Goal: Task Accomplishment & Management: Use online tool/utility

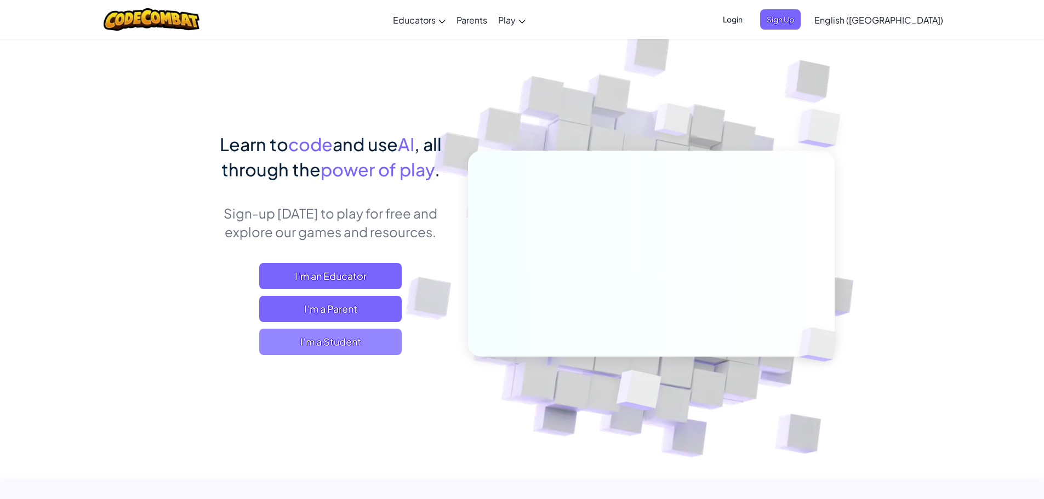
click at [370, 344] on span "I'm a Student" at bounding box center [330, 342] width 143 height 26
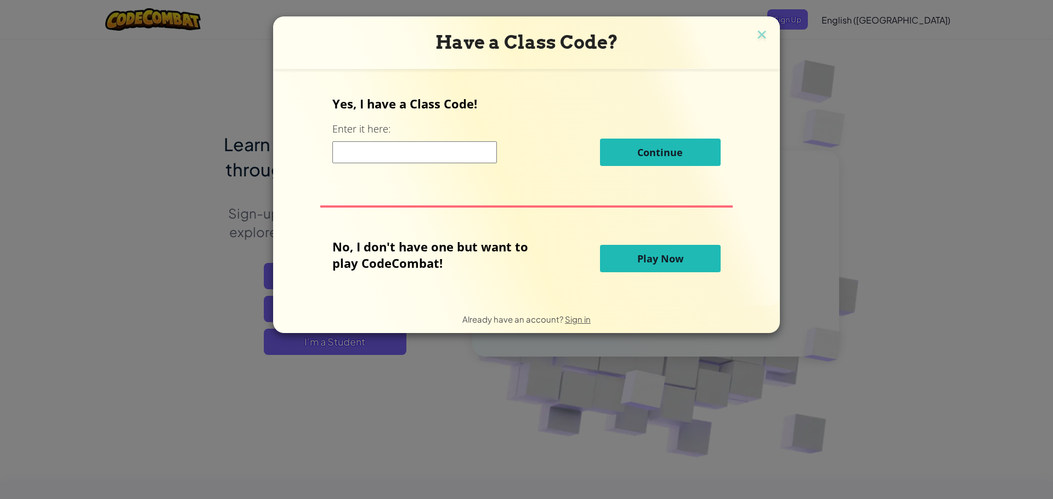
click at [624, 259] on button "Play Now" at bounding box center [660, 258] width 121 height 27
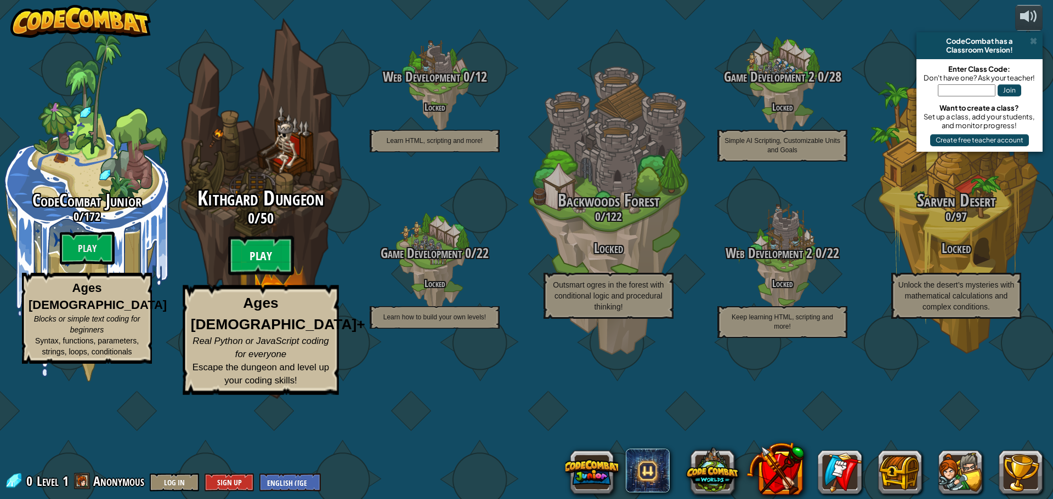
click at [269, 276] on btn "Play" at bounding box center [261, 255] width 66 height 39
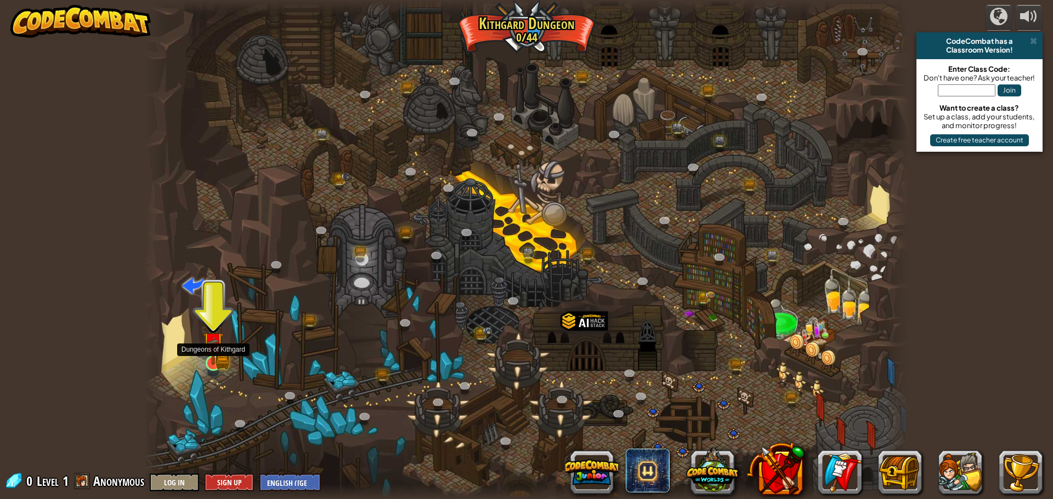
click at [215, 360] on img at bounding box center [213, 342] width 20 height 45
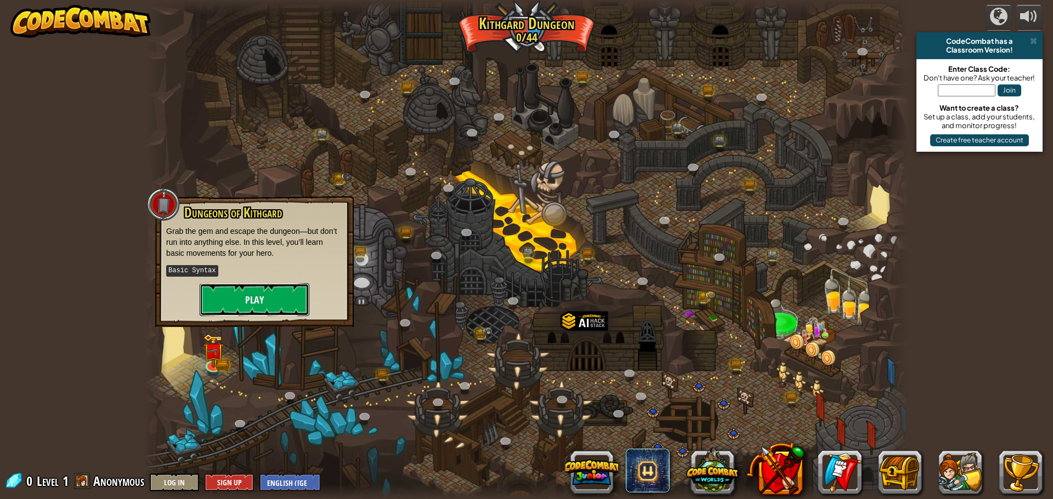
click at [225, 308] on button "Play" at bounding box center [255, 299] width 110 height 33
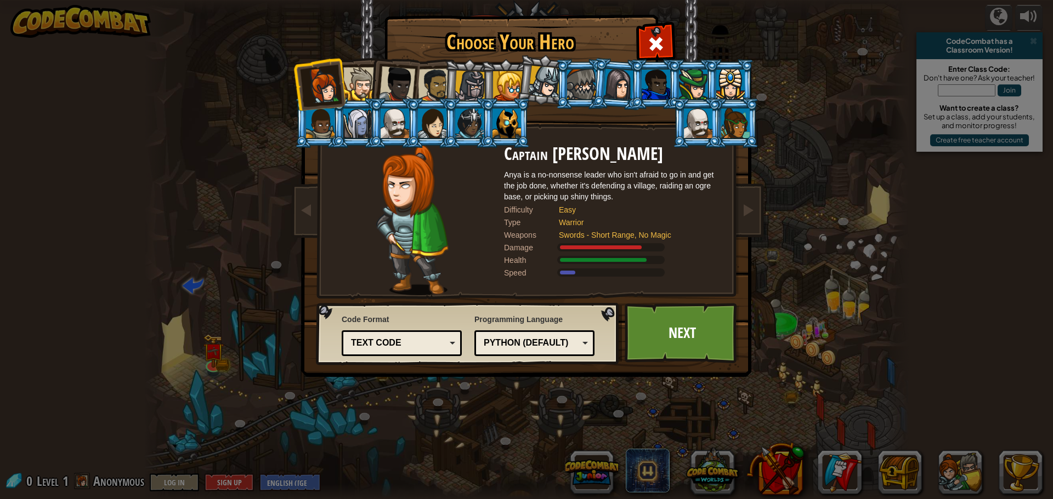
drag, startPoint x: 358, startPoint y: 83, endPoint x: 356, endPoint y: 73, distance: 10.0
click at [356, 81] on div at bounding box center [359, 83] width 33 height 33
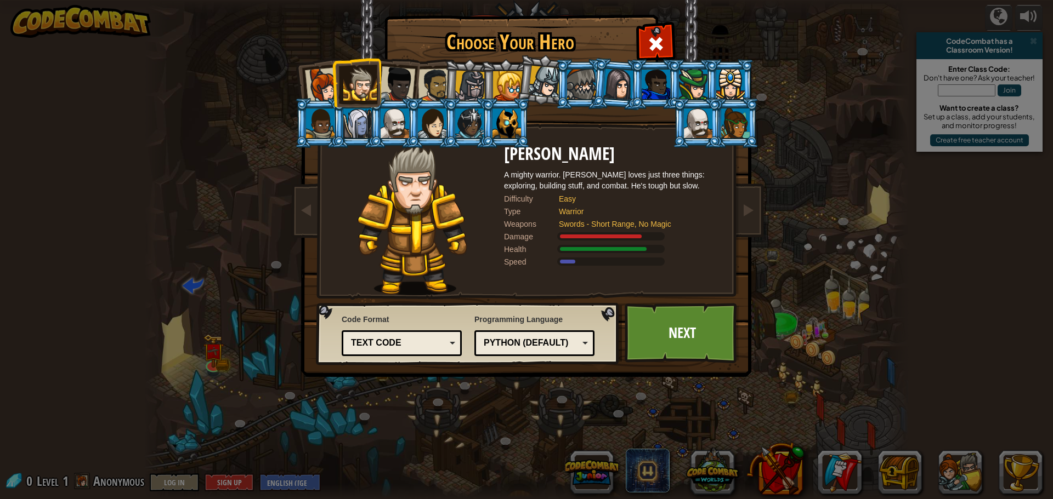
click at [395, 119] on div at bounding box center [394, 124] width 29 height 30
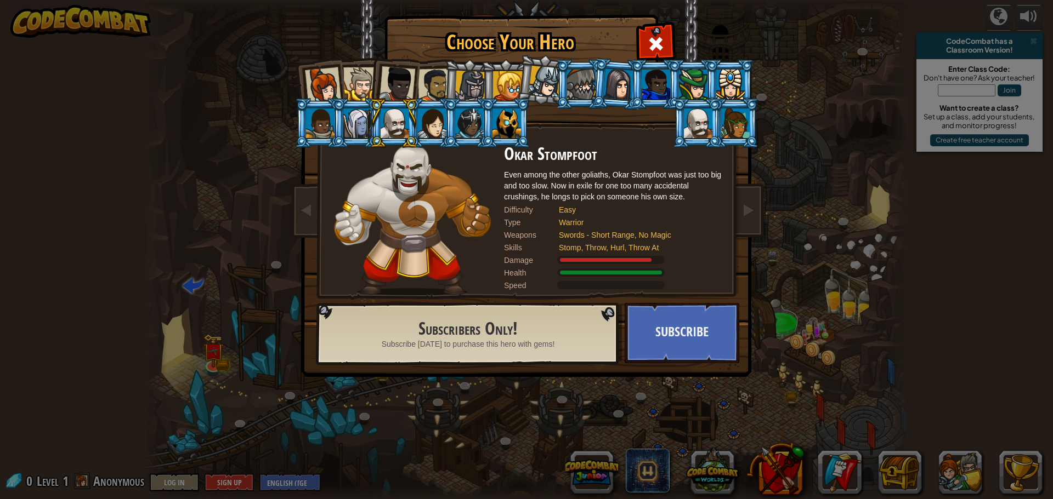
click at [521, 85] on li at bounding box center [542, 80] width 54 height 55
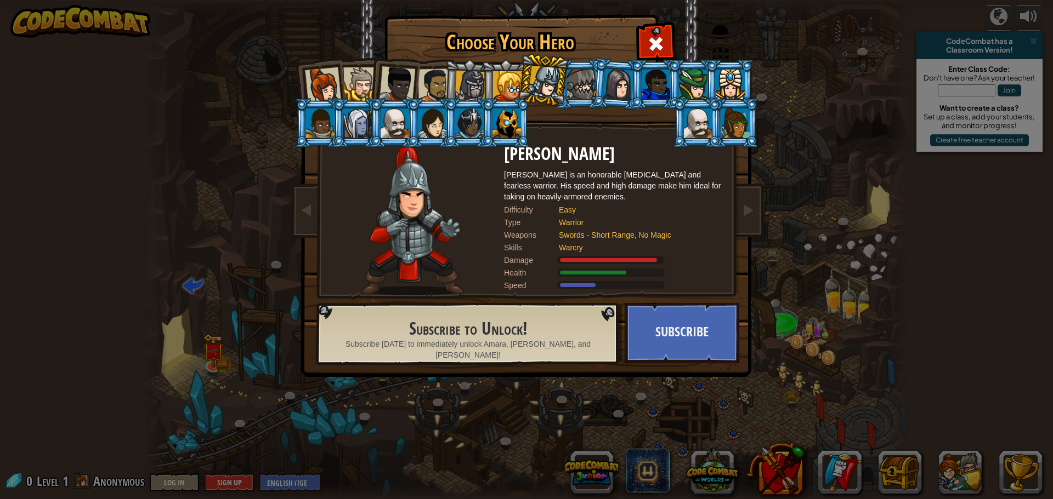
click at [503, 70] on li at bounding box center [505, 84] width 49 height 50
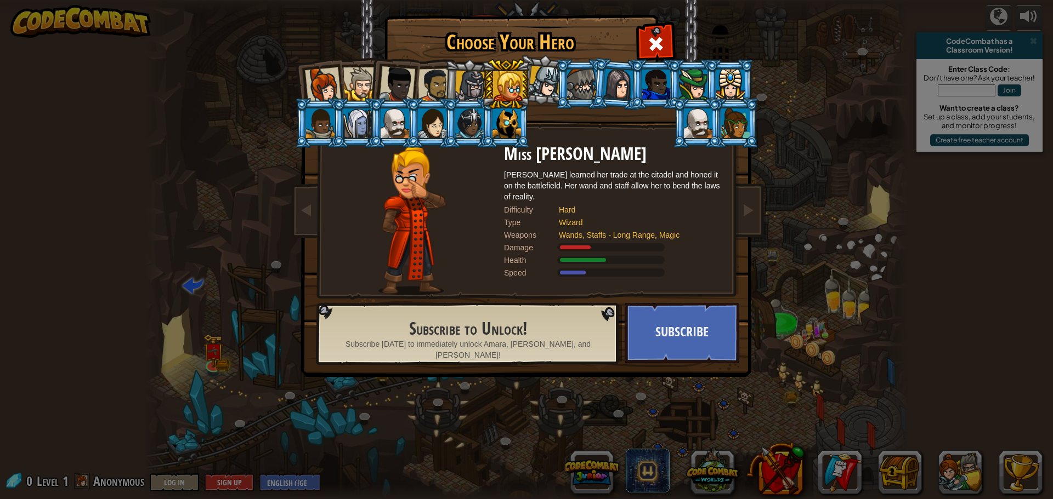
click at [539, 68] on div at bounding box center [544, 82] width 32 height 32
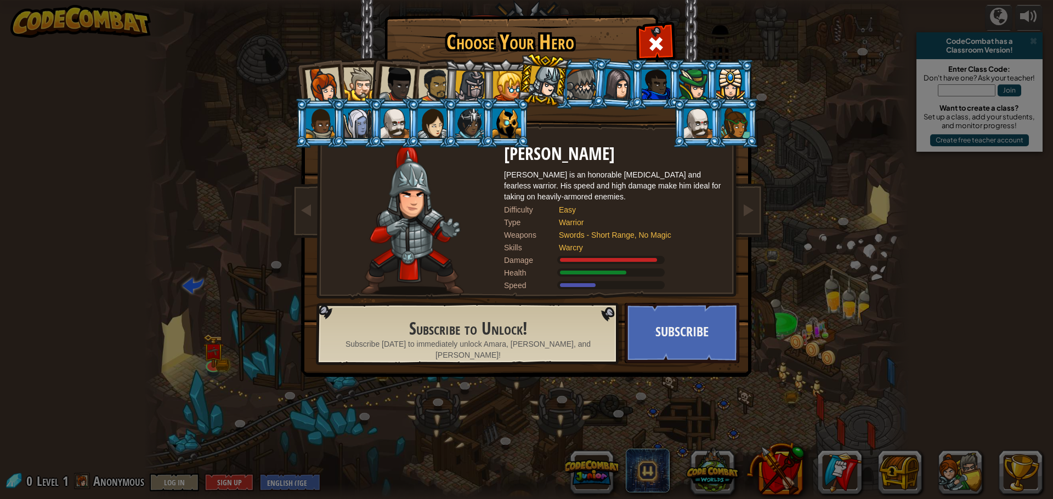
click at [573, 68] on li at bounding box center [579, 84] width 49 height 50
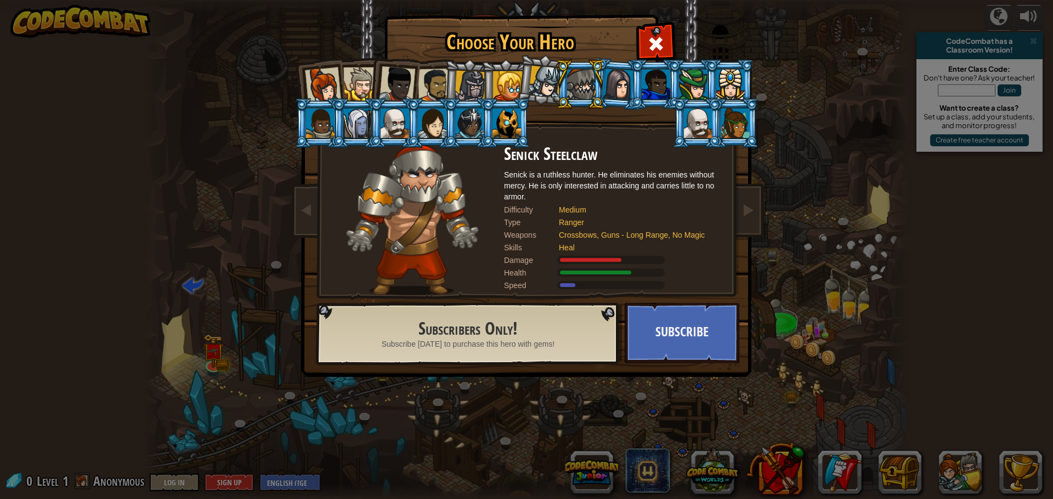
click at [613, 65] on li at bounding box center [617, 84] width 53 height 53
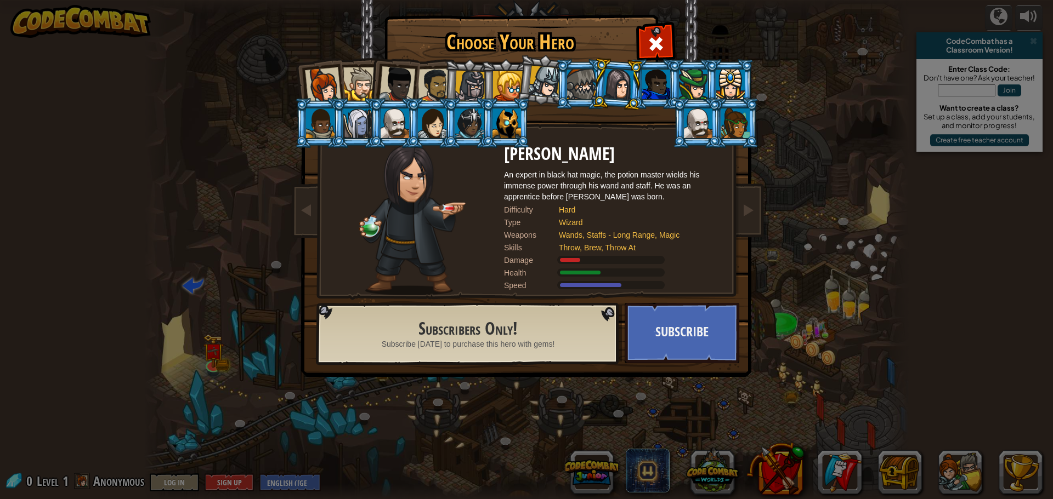
click at [652, 73] on li at bounding box center [654, 84] width 49 height 50
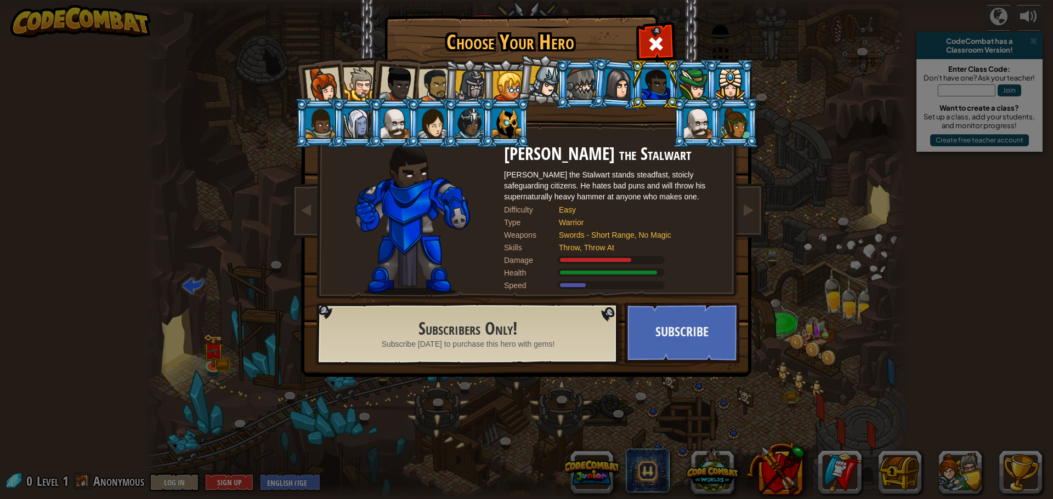
click at [685, 72] on div at bounding box center [693, 85] width 29 height 30
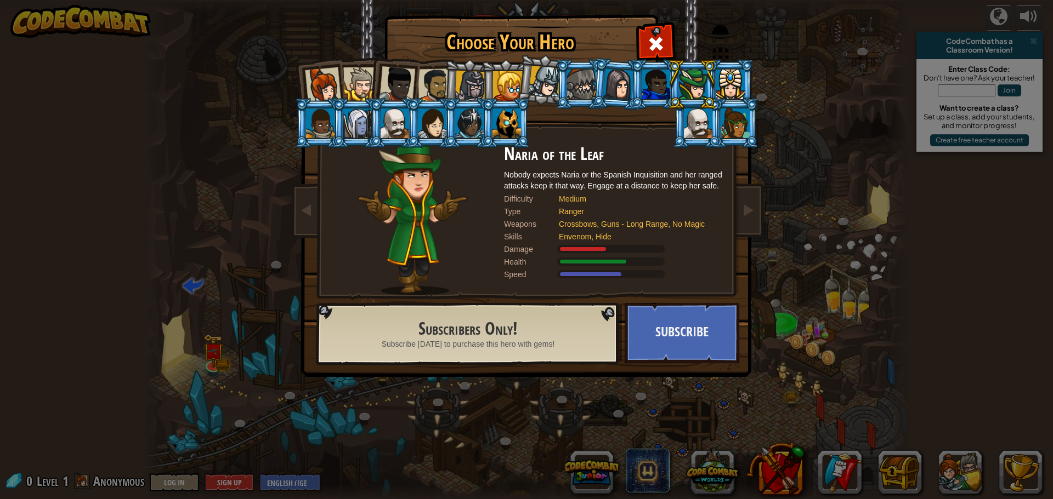
click at [722, 75] on div at bounding box center [730, 85] width 29 height 30
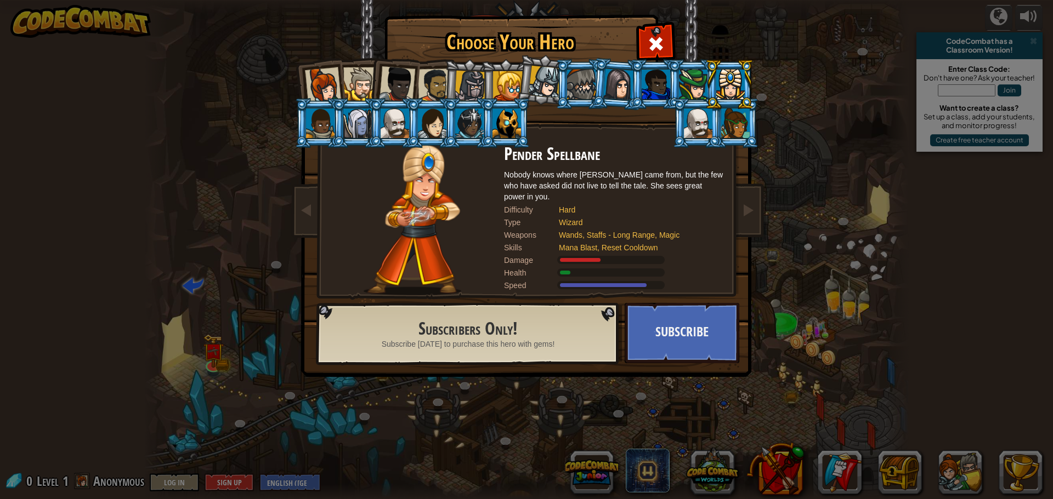
click at [696, 129] on div at bounding box center [698, 124] width 29 height 30
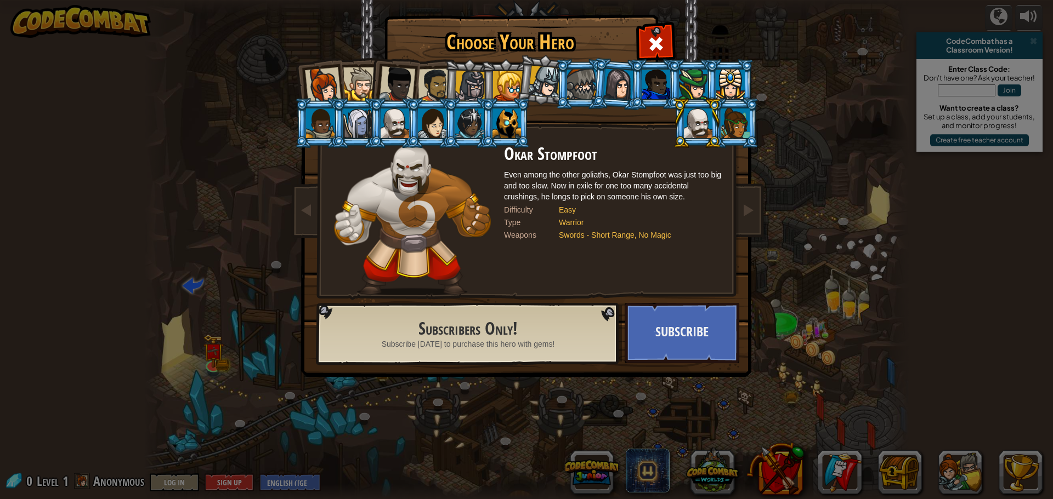
click at [724, 123] on div at bounding box center [735, 124] width 29 height 30
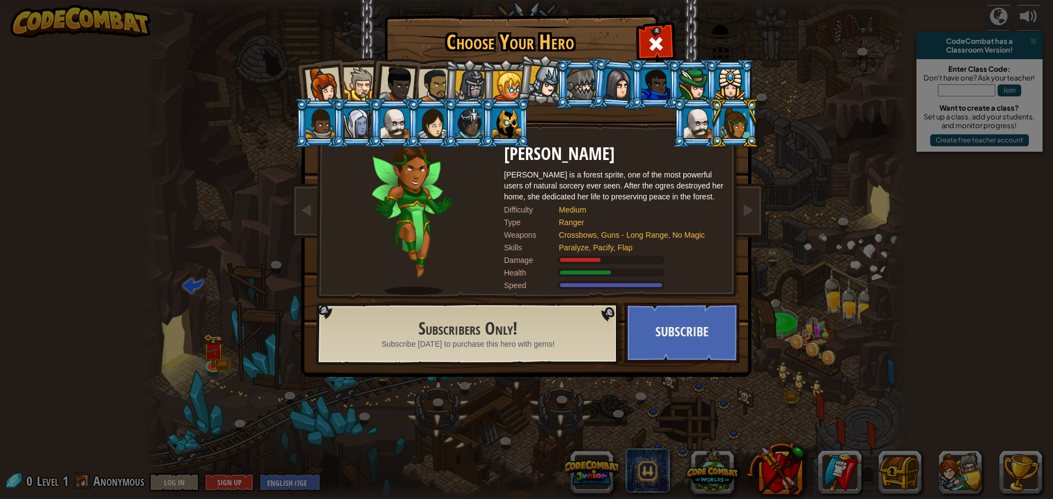
click at [401, 108] on li at bounding box center [393, 123] width 49 height 50
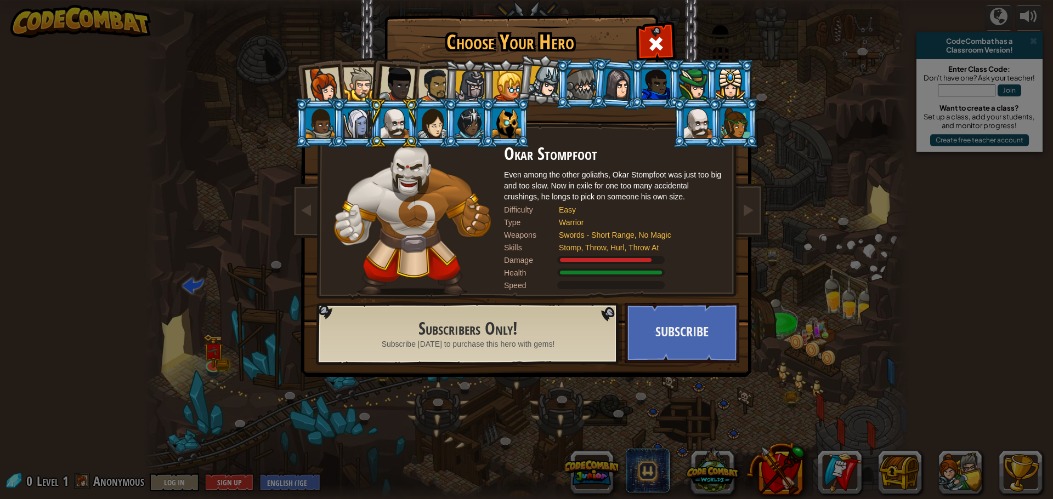
click at [363, 119] on div at bounding box center [357, 124] width 29 height 30
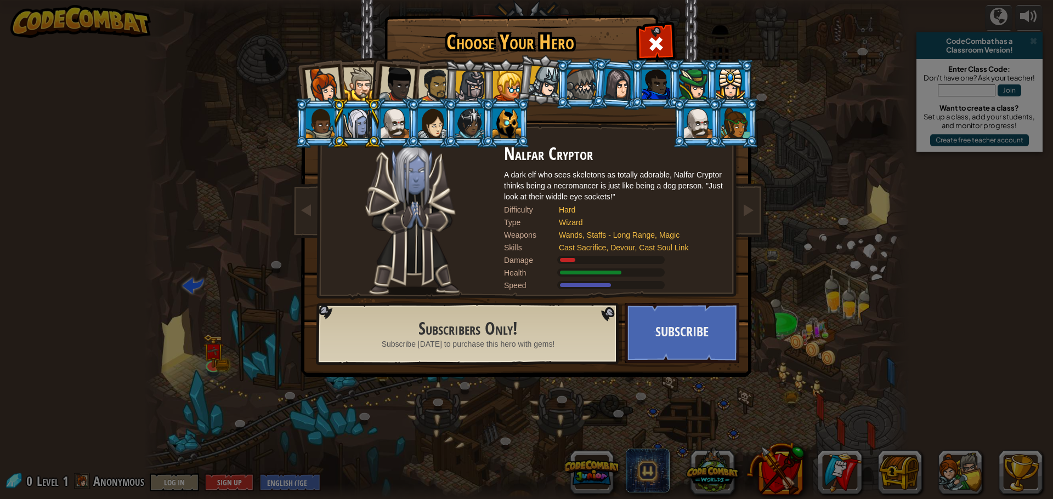
click at [322, 125] on div at bounding box center [320, 124] width 29 height 30
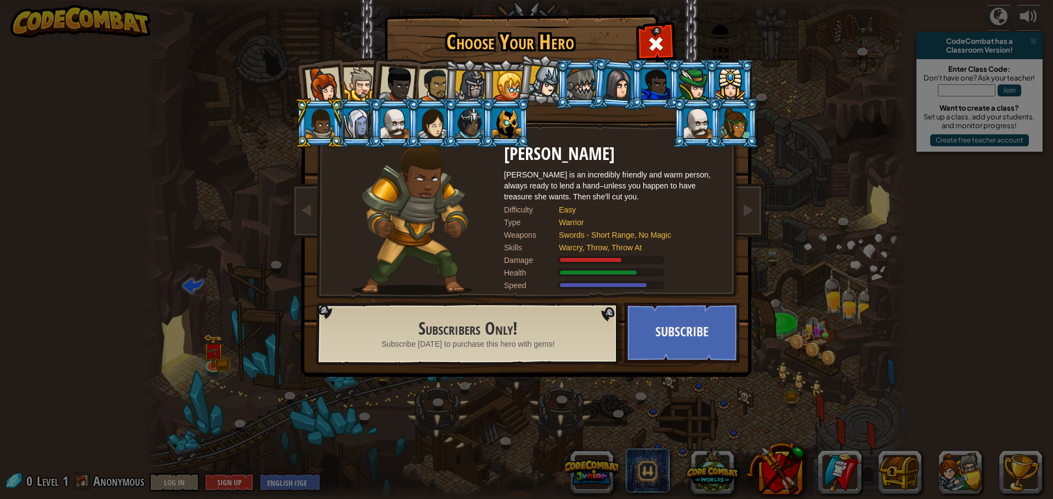
click at [318, 78] on div at bounding box center [323, 85] width 36 height 36
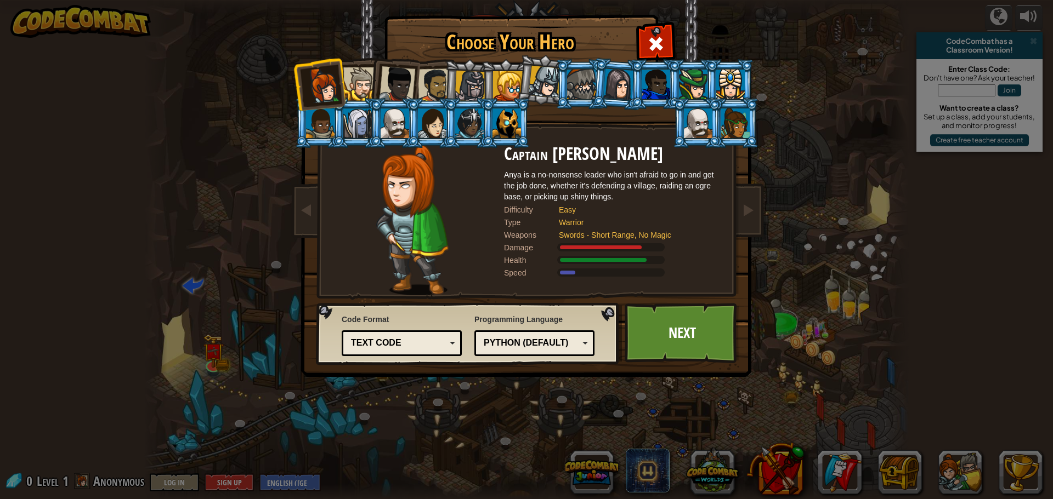
click at [370, 84] on li at bounding box center [394, 82] width 54 height 54
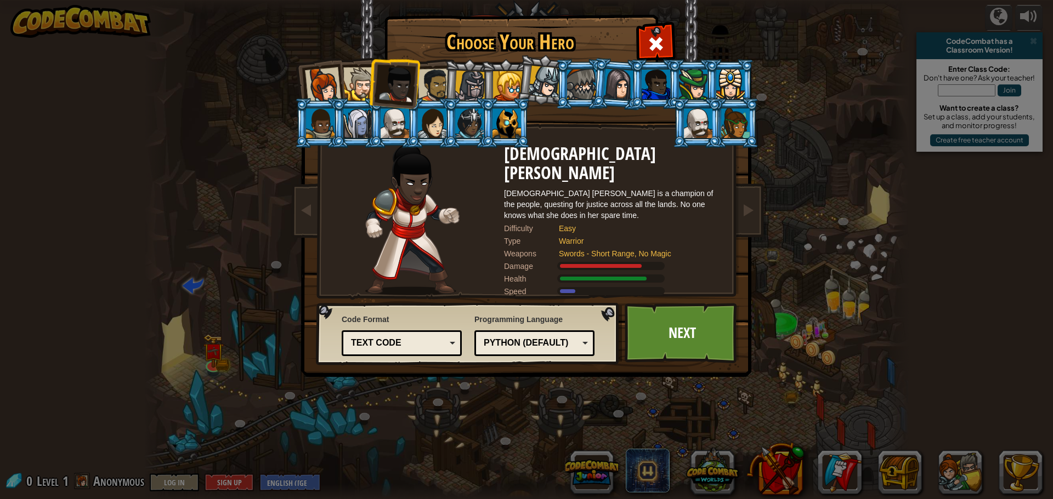
click at [390, 79] on div at bounding box center [397, 84] width 36 height 36
click at [428, 78] on div at bounding box center [435, 86] width 34 height 34
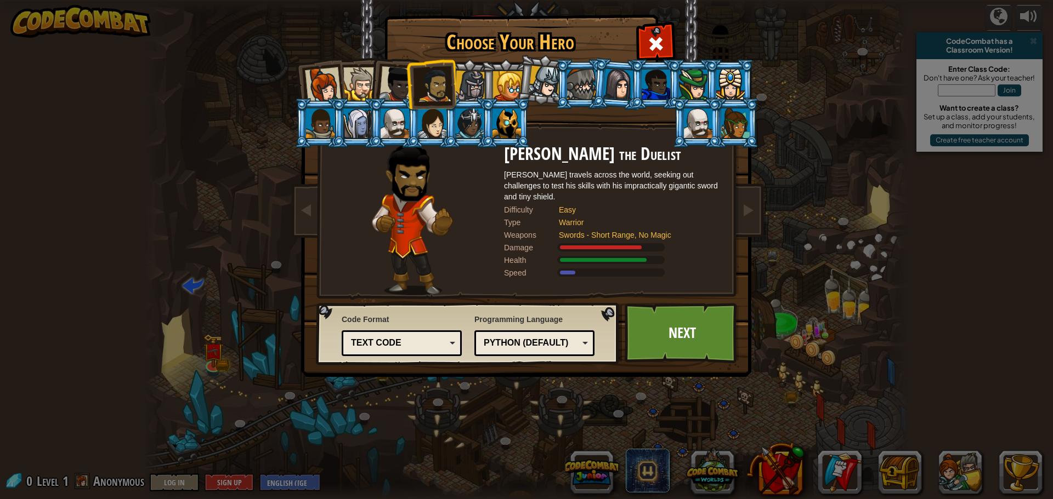
drag, startPoint x: 478, startPoint y: 90, endPoint x: 488, endPoint y: 94, distance: 11.4
click at [482, 59] on ol at bounding box center [526, 59] width 452 height 0
click at [528, 105] on li at bounding box center [505, 123] width 49 height 50
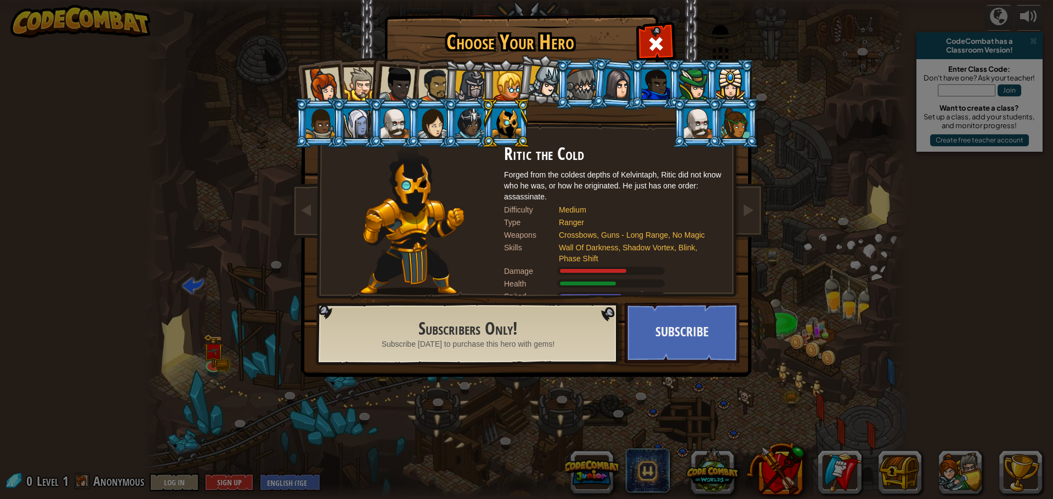
click at [503, 81] on div at bounding box center [508, 86] width 30 height 30
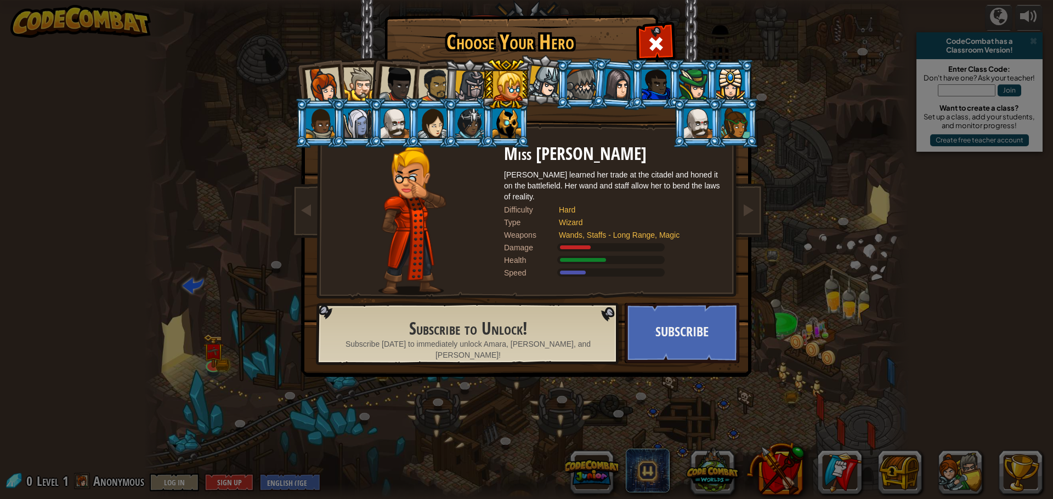
click at [524, 79] on li at bounding box center [505, 84] width 49 height 50
click at [590, 89] on div at bounding box center [581, 85] width 29 height 30
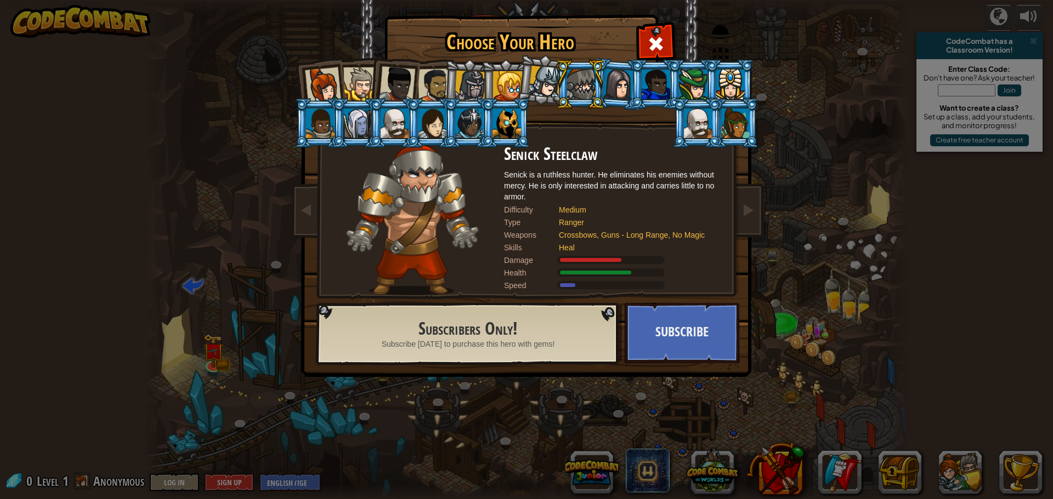
click at [526, 75] on li at bounding box center [542, 80] width 54 height 55
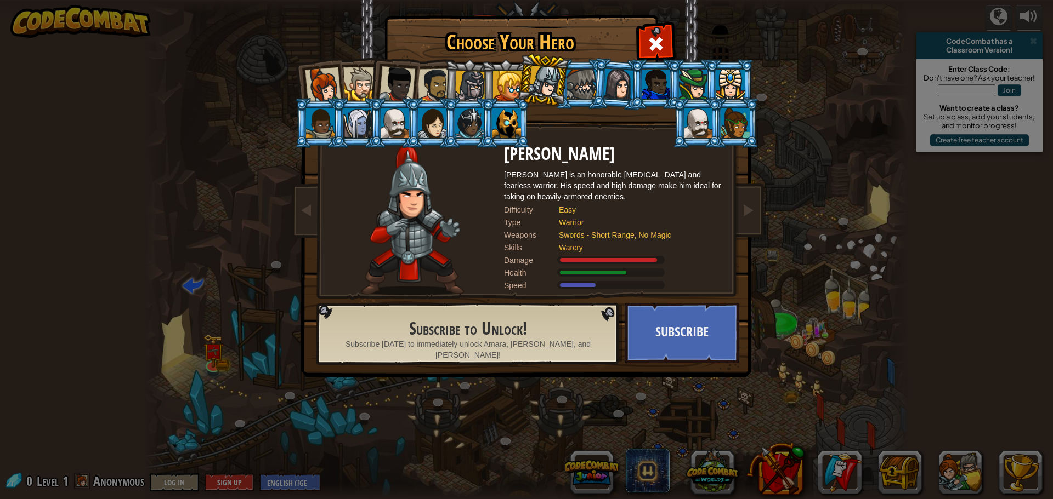
click at [495, 75] on div at bounding box center [508, 86] width 30 height 30
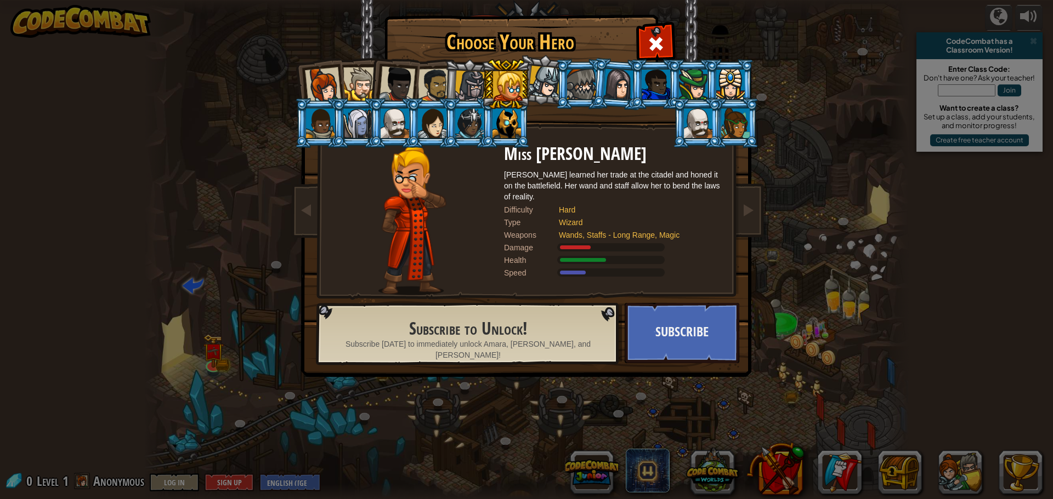
click at [530, 77] on li at bounding box center [505, 84] width 49 height 50
click at [548, 83] on div at bounding box center [544, 82] width 32 height 32
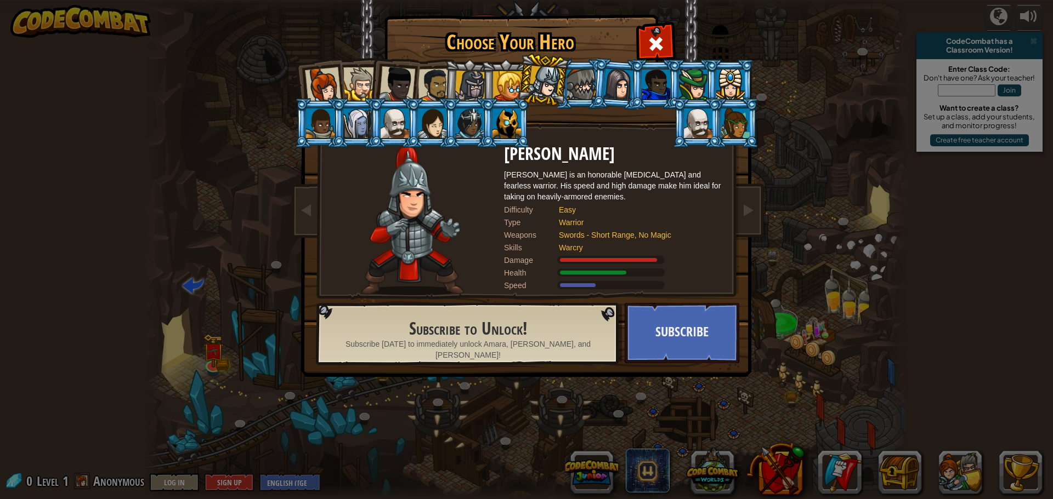
click at [371, 71] on li at bounding box center [394, 82] width 54 height 54
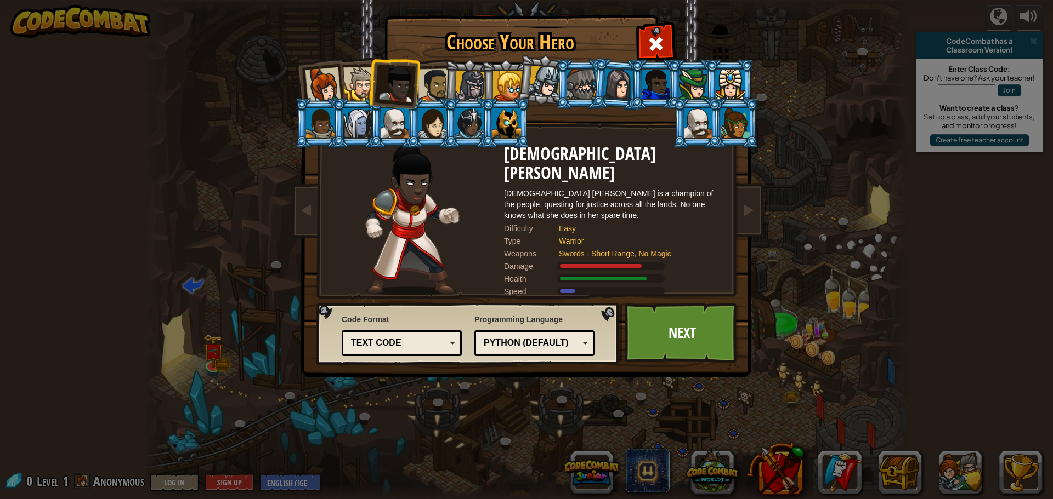
click at [435, 88] on div at bounding box center [435, 86] width 34 height 34
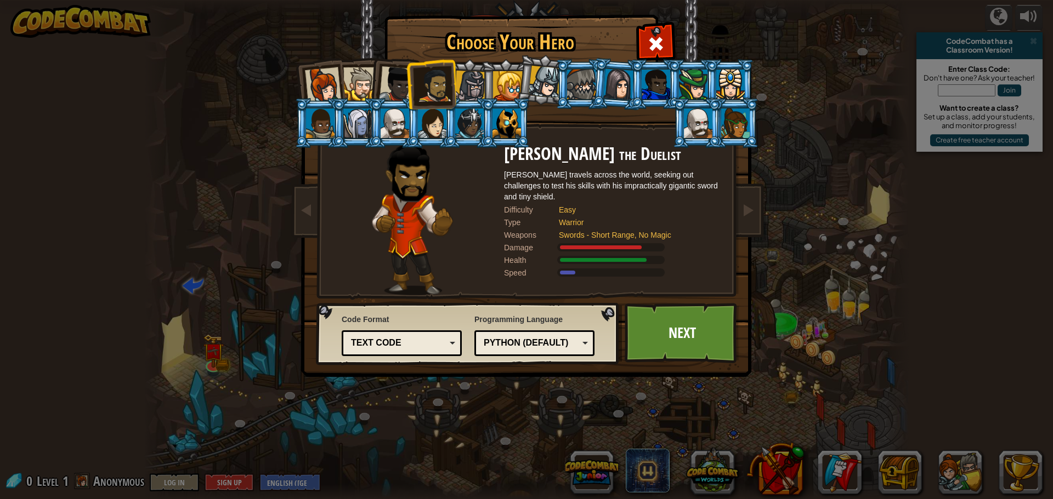
click at [474, 90] on div at bounding box center [469, 86] width 31 height 31
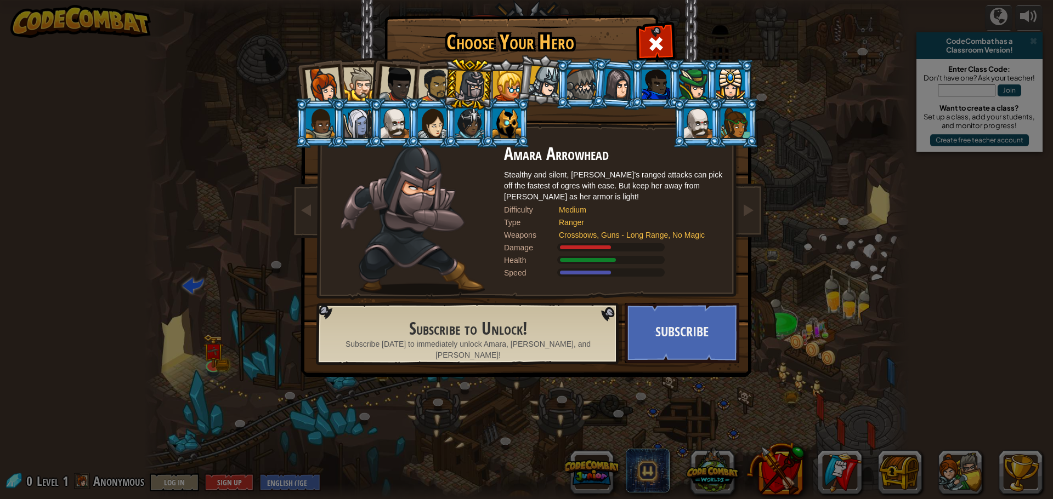
click at [314, 86] on div at bounding box center [323, 85] width 36 height 36
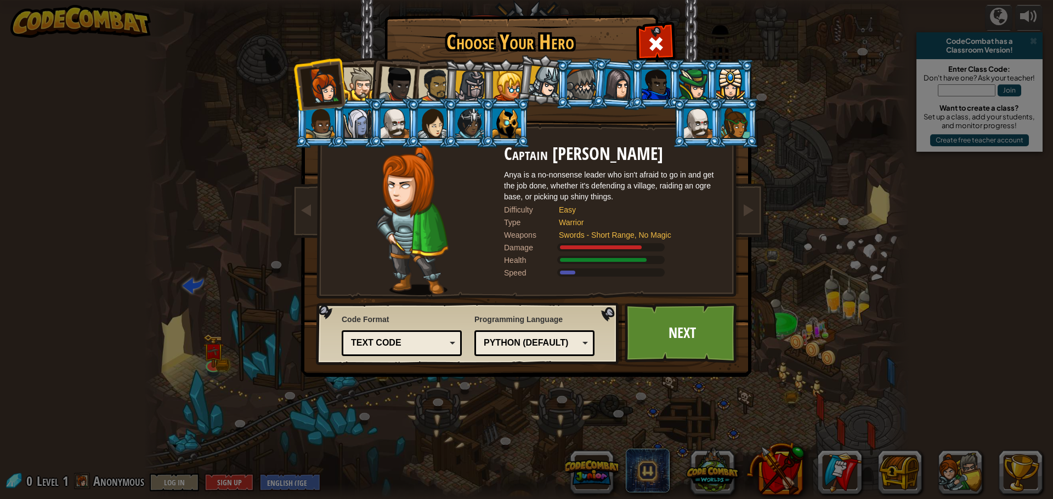
click at [359, 77] on div at bounding box center [359, 83] width 33 height 33
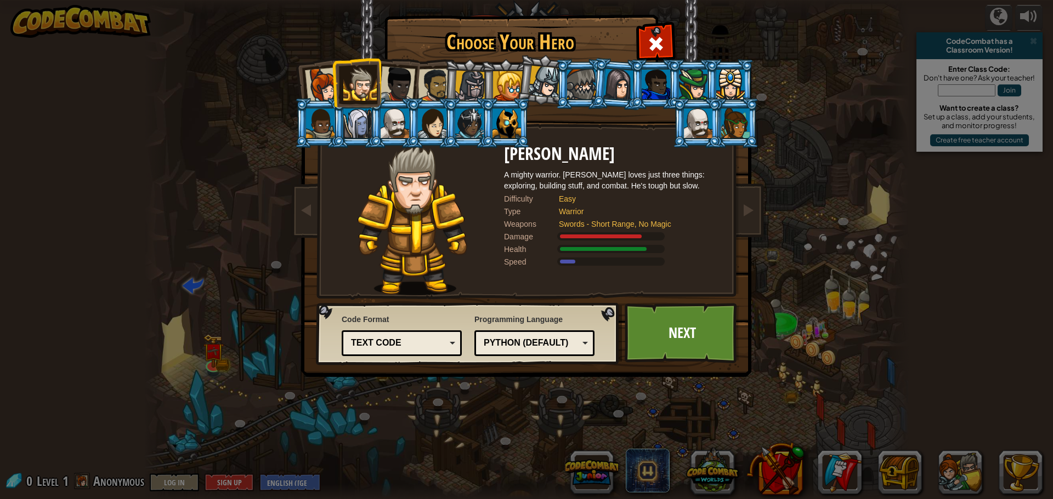
click at [543, 350] on div "Python (Default)" at bounding box center [534, 343] width 106 height 17
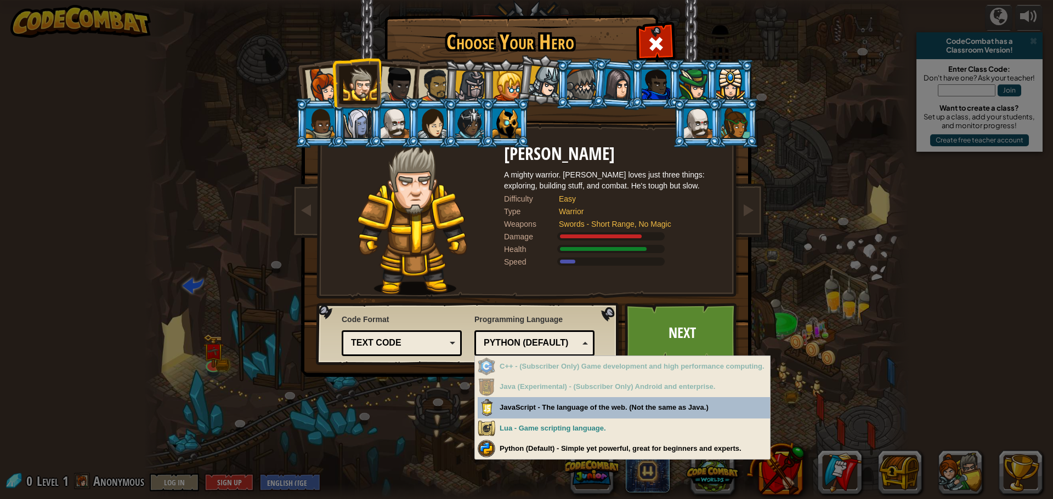
click at [519, 340] on div "Python (Default)" at bounding box center [531, 343] width 95 height 13
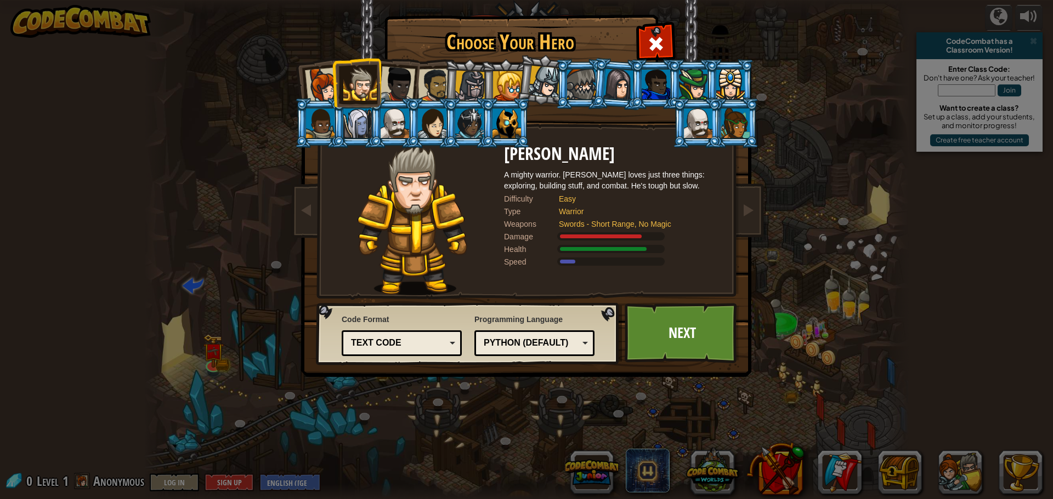
click at [396, 353] on div "Text code Blocks and code Blocks Blocks (Icons) Text code" at bounding box center [402, 344] width 120 height 26
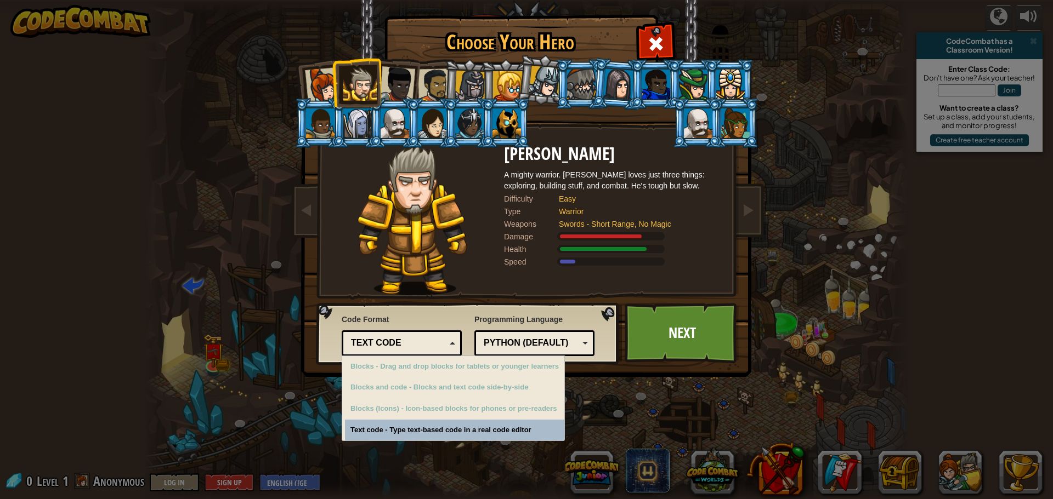
click at [395, 340] on div "Text code" at bounding box center [398, 343] width 95 height 13
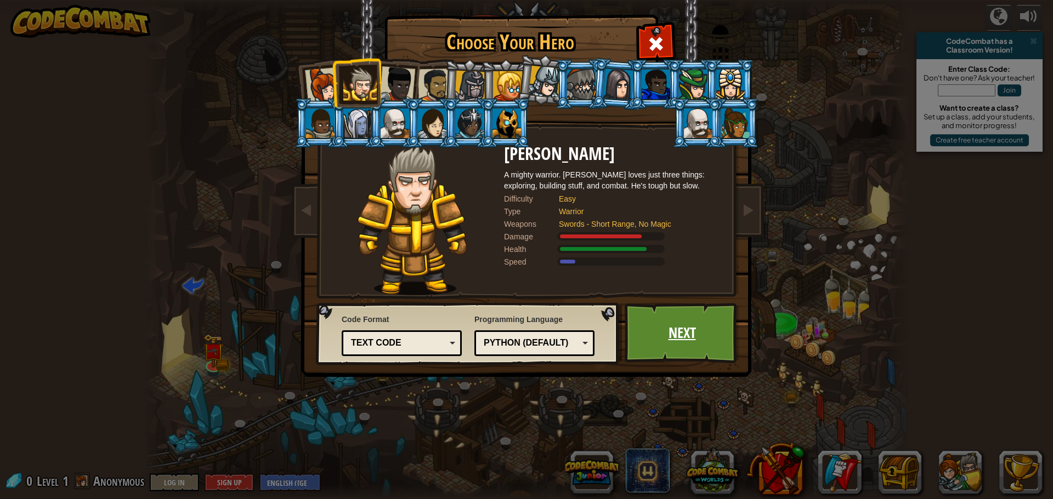
click at [689, 358] on link "Next" at bounding box center [681, 333] width 115 height 60
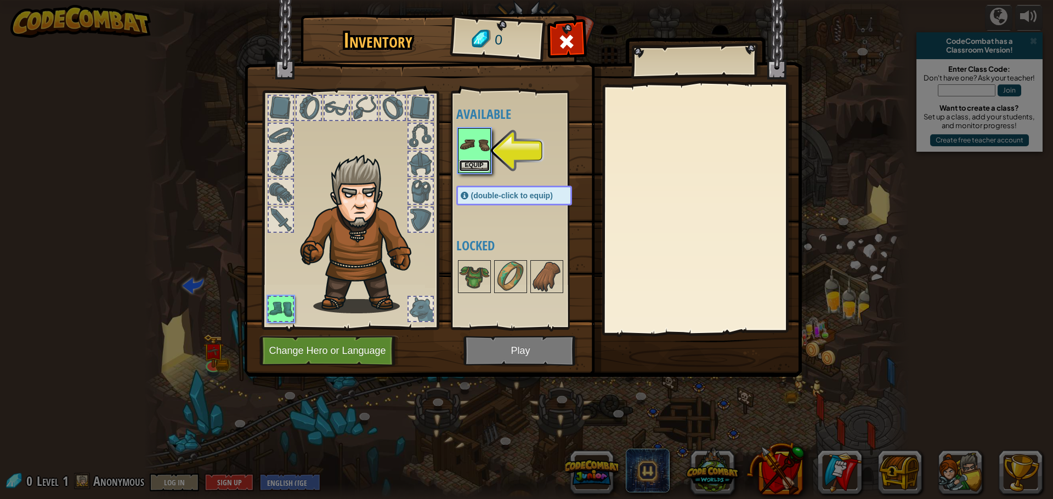
click at [464, 163] on button "Equip" at bounding box center [474, 166] width 31 height 12
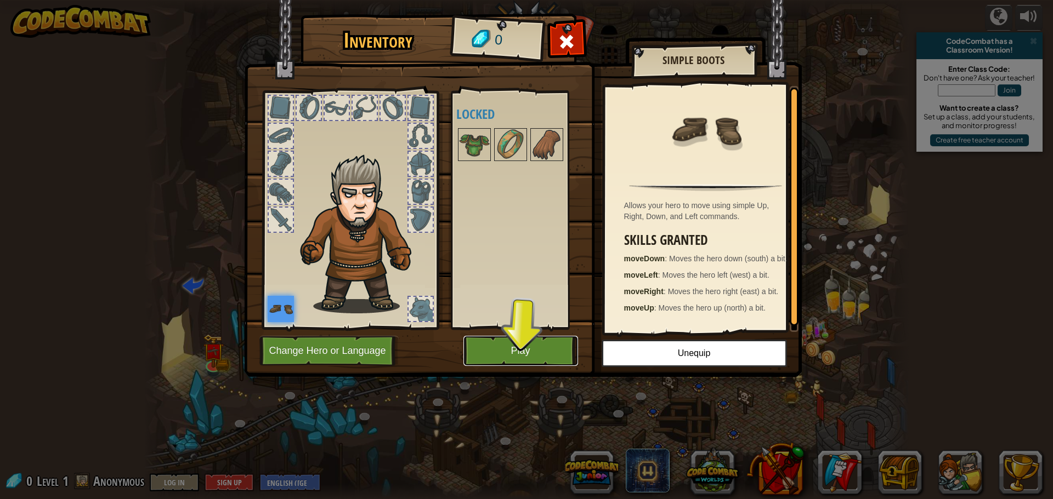
click at [526, 353] on button "Play" at bounding box center [520, 351] width 115 height 30
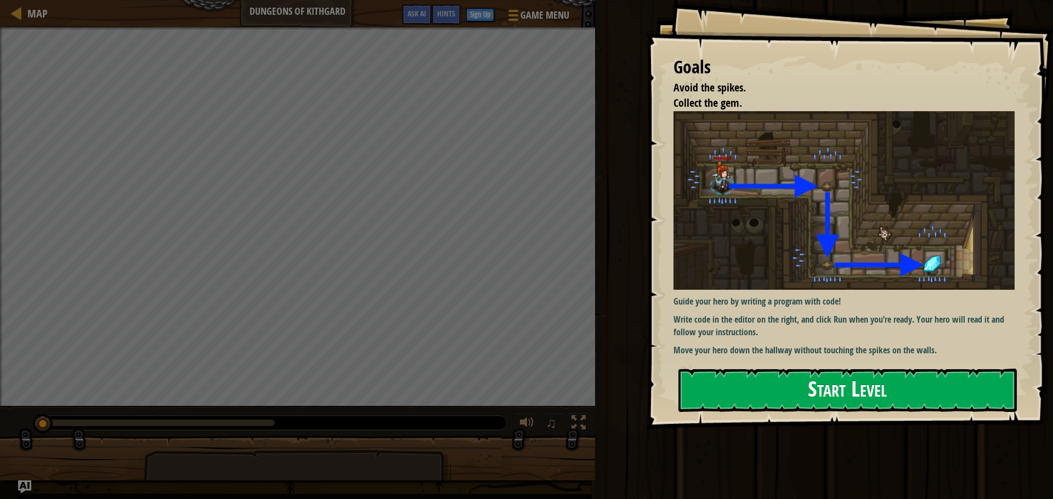
click at [702, 209] on div "Goals Avoid the spikes. Collect the gem. Guide your hero by writing a program w…" at bounding box center [849, 214] width 407 height 429
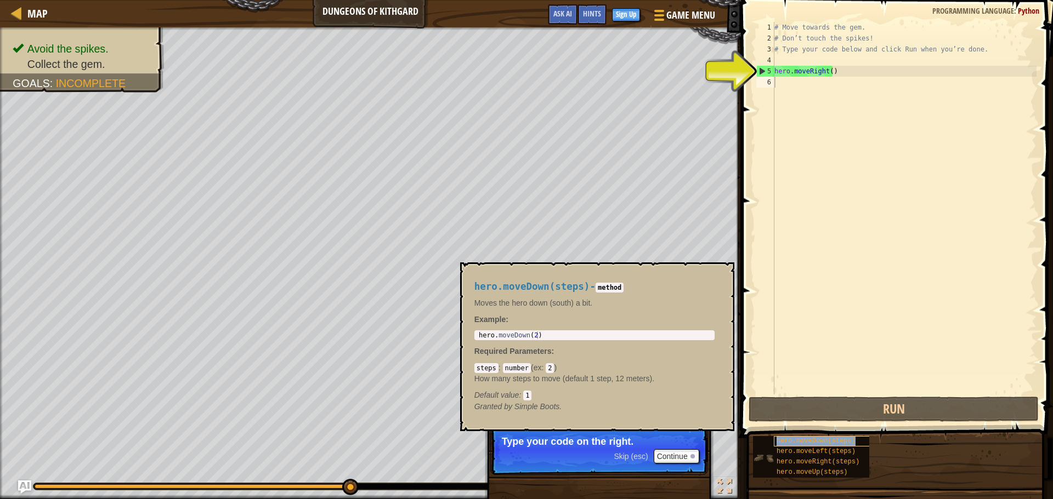
click at [776, 444] on span "hero.moveDown(steps)" at bounding box center [815, 441] width 79 height 8
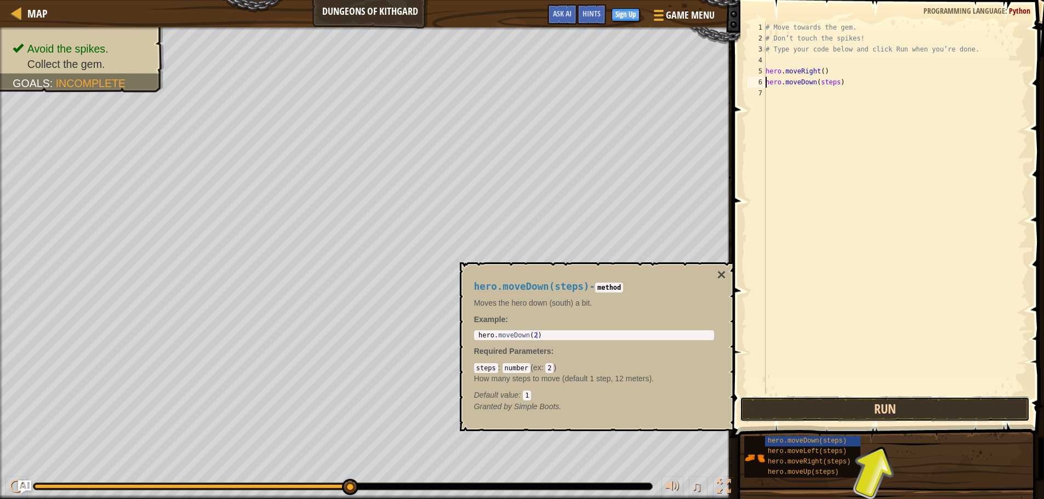
click at [799, 410] on button "Run" at bounding box center [885, 409] width 290 height 25
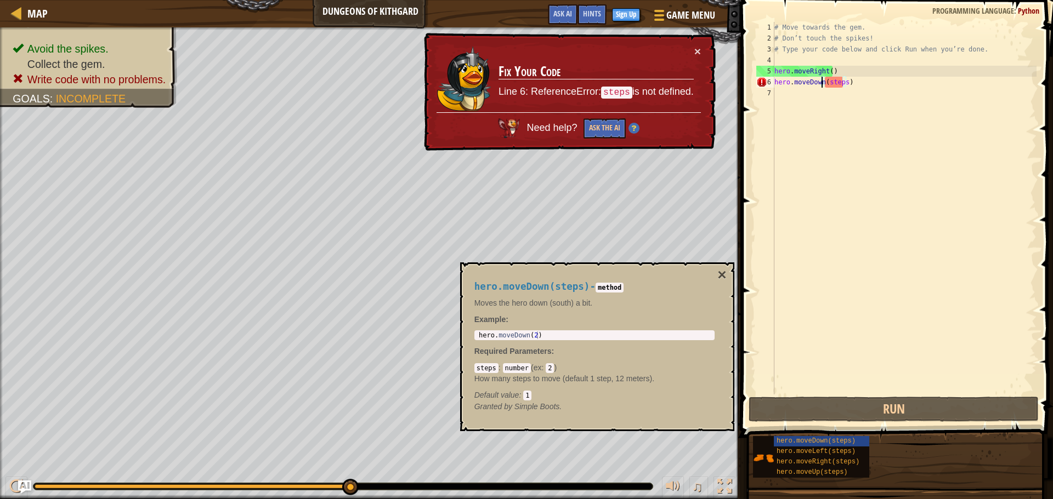
click at [821, 84] on div "# Move towards the gem. # Don’t touch the spikes! # Type your code below and cl…" at bounding box center [904, 219] width 264 height 395
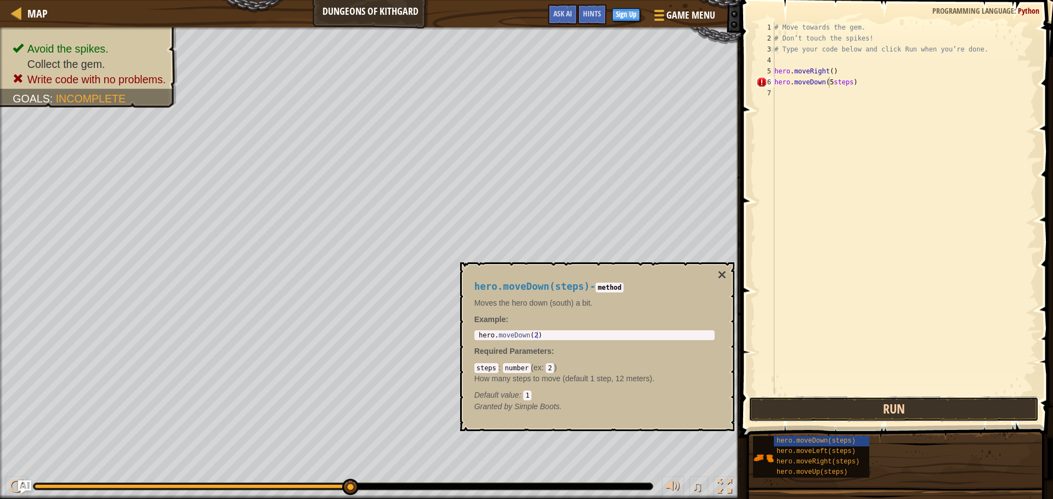
click at [838, 414] on button "Run" at bounding box center [893, 409] width 290 height 25
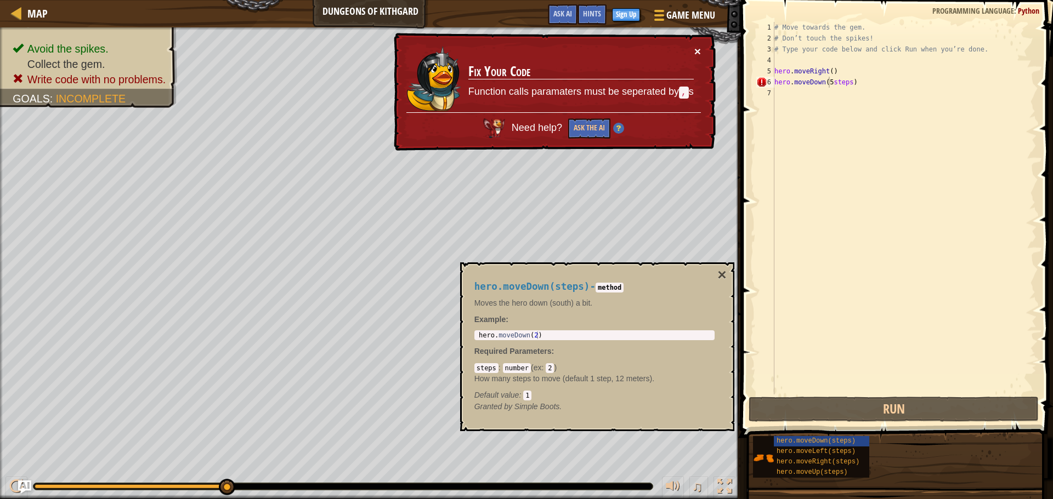
click at [697, 48] on button "×" at bounding box center [697, 52] width 7 height 12
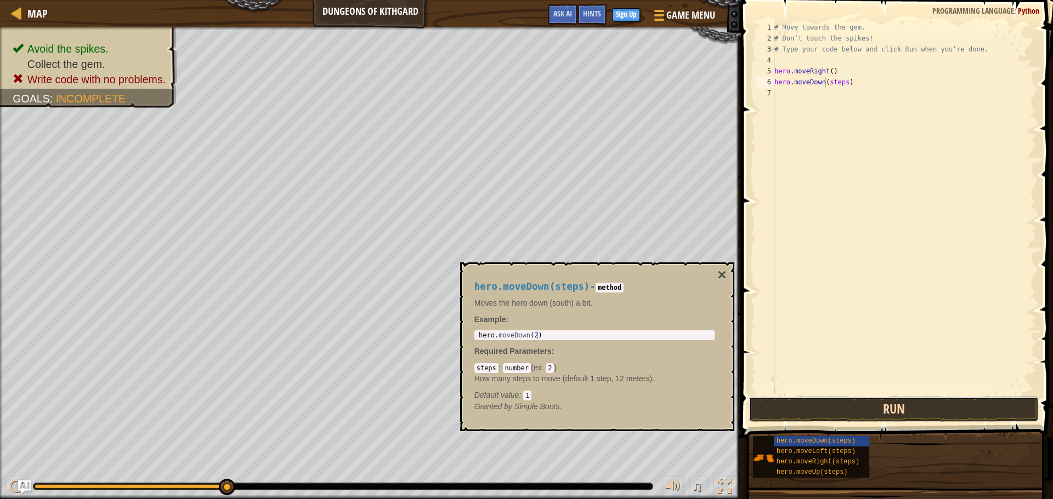
click at [827, 409] on button "Run" at bounding box center [893, 409] width 290 height 25
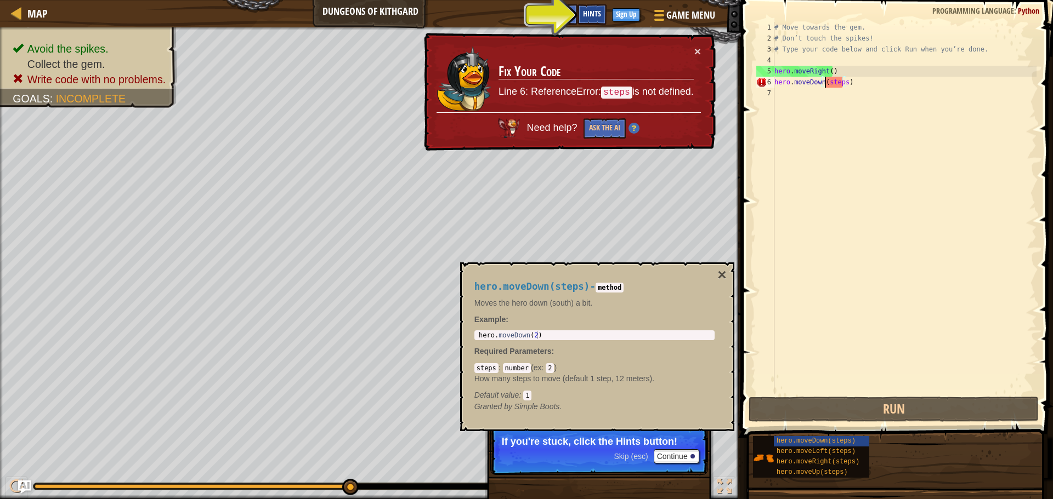
click at [579, 18] on div "Hints" at bounding box center [591, 14] width 29 height 20
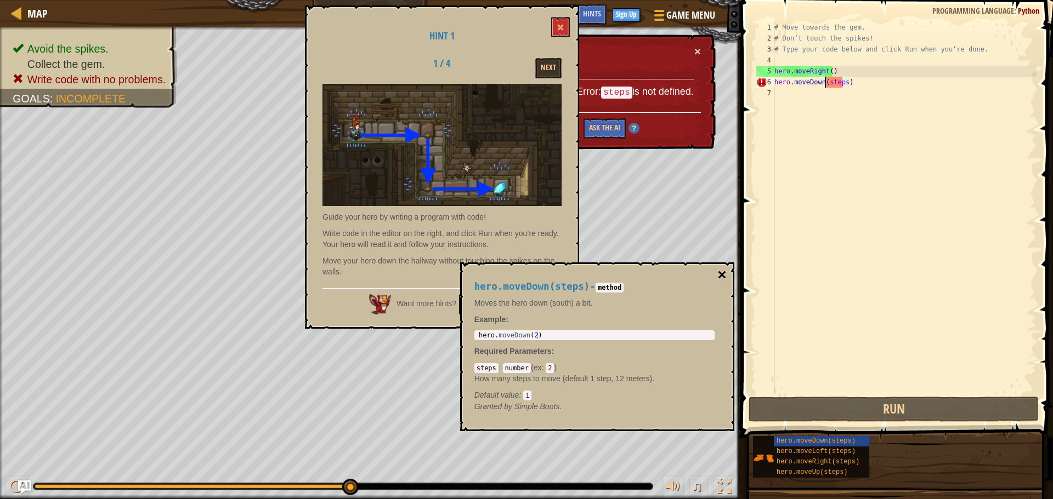
click at [723, 270] on button "×" at bounding box center [721, 275] width 9 height 15
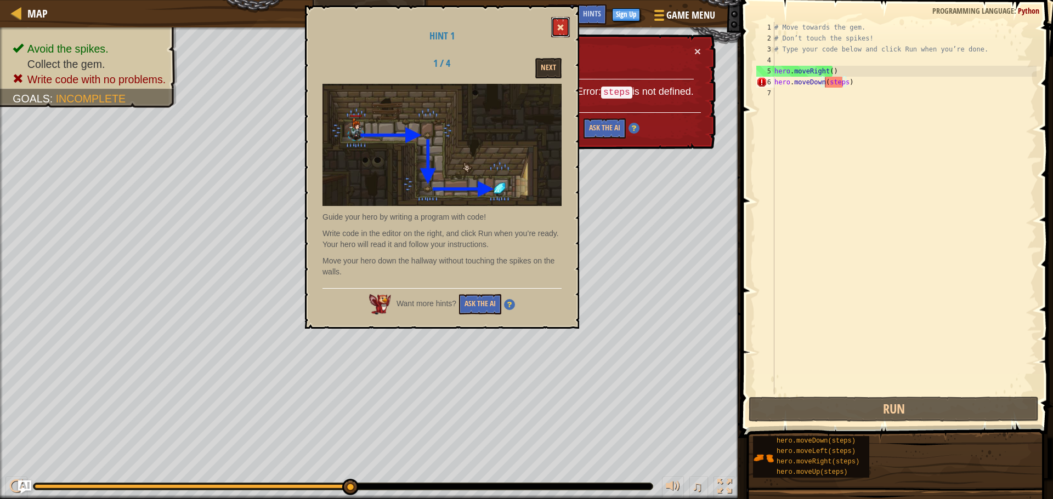
click at [566, 23] on button at bounding box center [560, 27] width 19 height 20
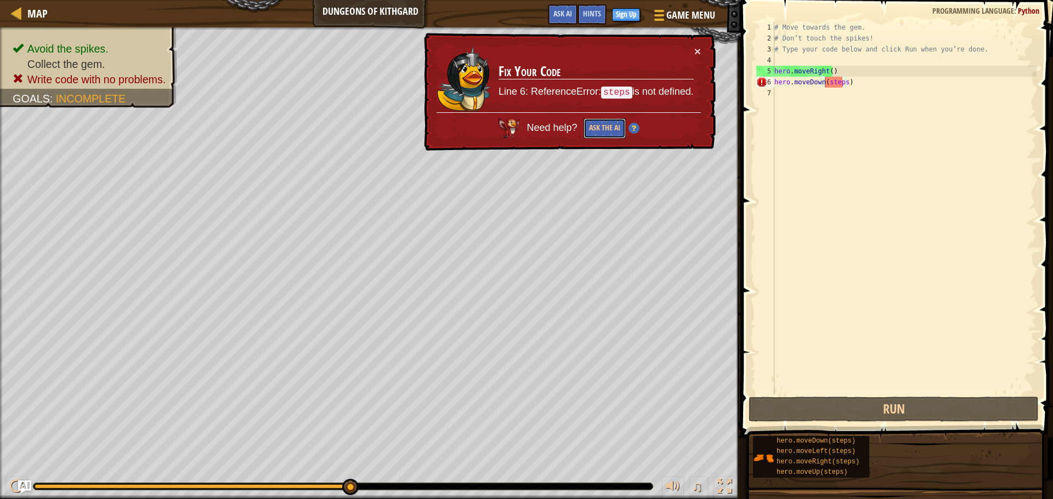
drag, startPoint x: 604, startPoint y: 126, endPoint x: 592, endPoint y: 104, distance: 24.3
click at [600, 122] on button "Ask the AI" at bounding box center [604, 128] width 42 height 20
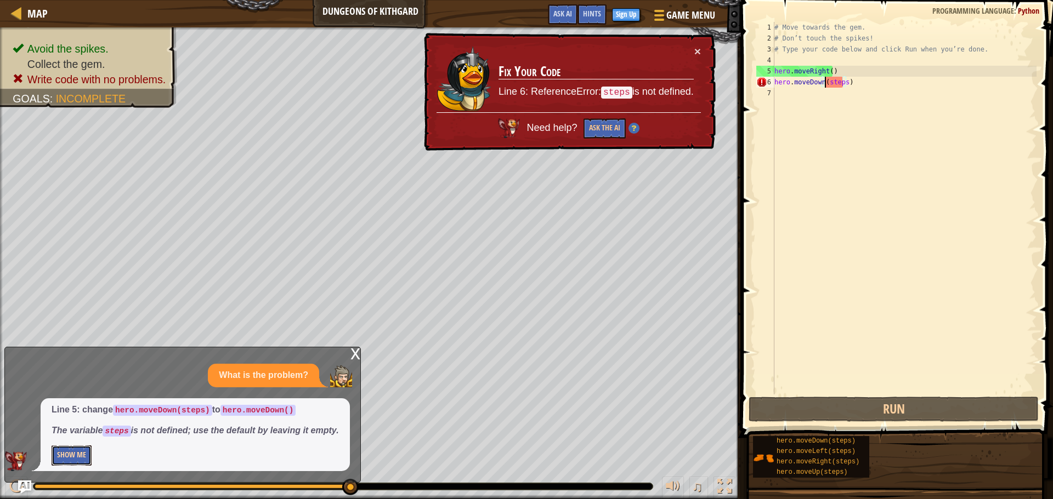
click at [78, 463] on button "Show Me" at bounding box center [72, 456] width 40 height 20
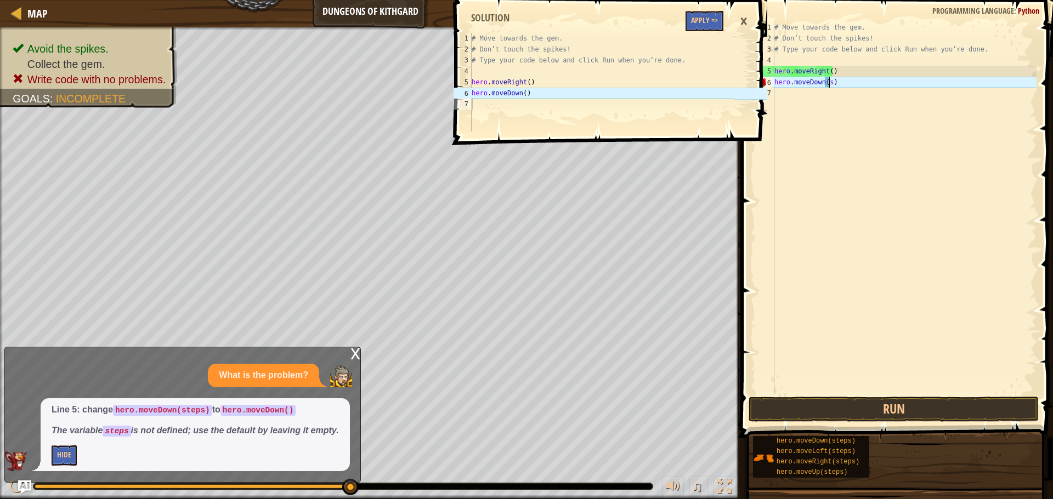
scroll to position [5, 4]
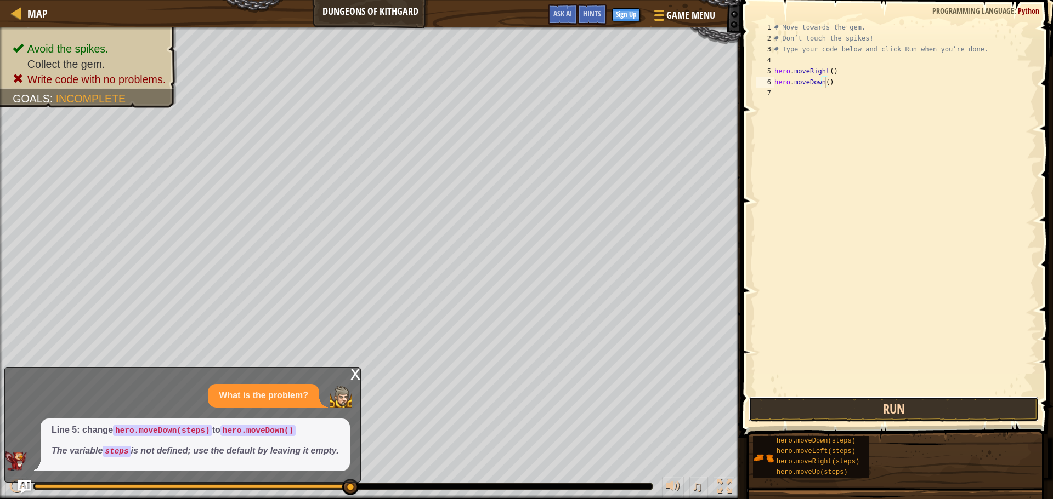
click at [914, 405] on button "Run" at bounding box center [893, 409] width 290 height 25
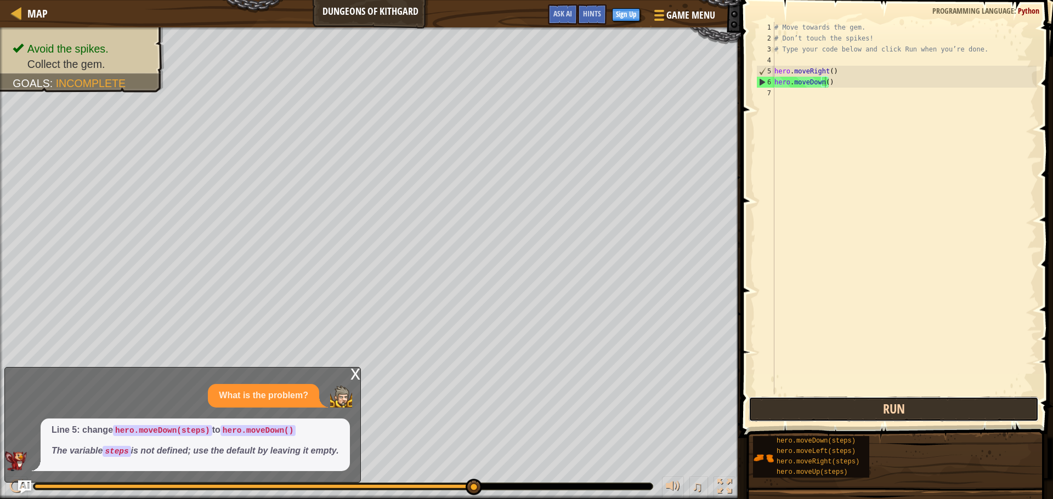
click at [844, 412] on button "Run" at bounding box center [893, 409] width 290 height 25
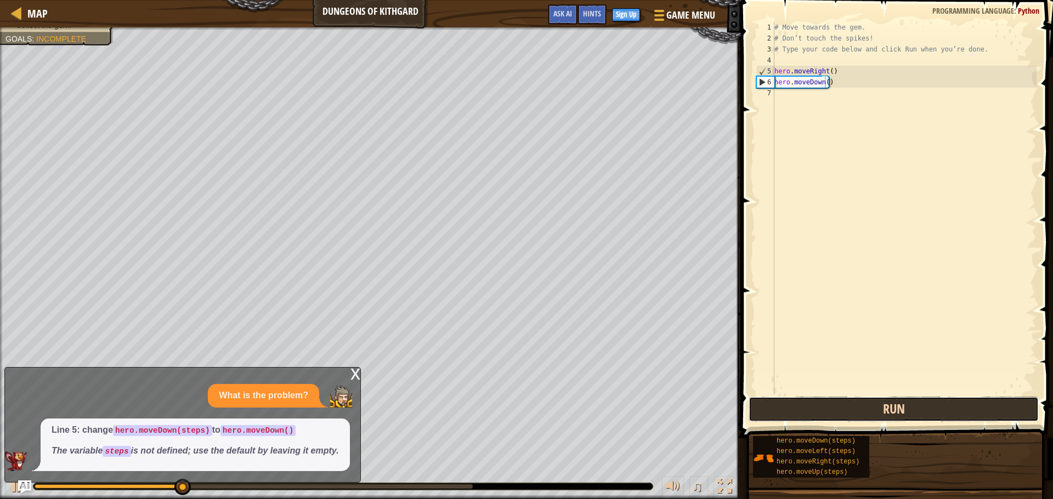
click at [843, 411] on button "Run" at bounding box center [893, 409] width 290 height 25
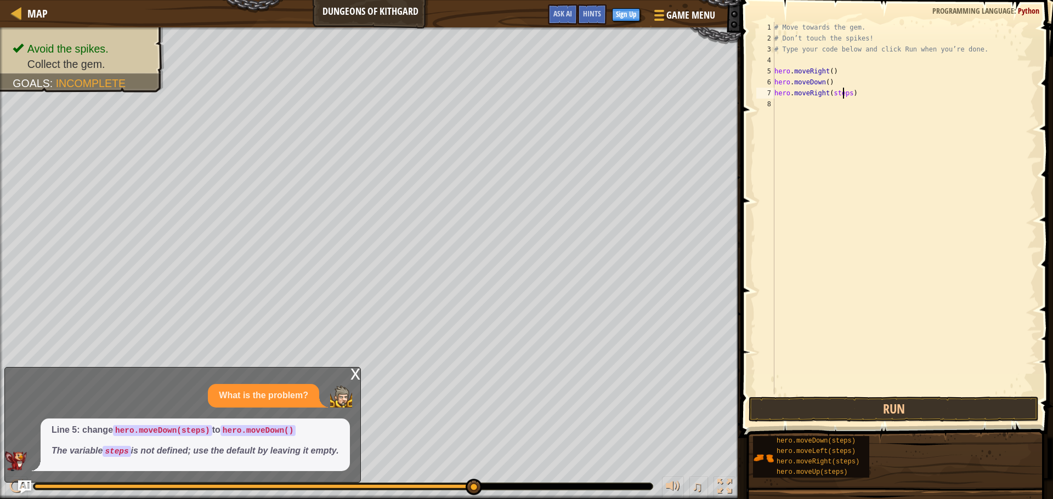
click at [844, 93] on div "# Move towards the gem. # Don’t touch the spikes! # Type your code below and cl…" at bounding box center [904, 219] width 264 height 395
type textarea "hero.moveRight()"
click at [864, 415] on button "Run" at bounding box center [893, 409] width 290 height 25
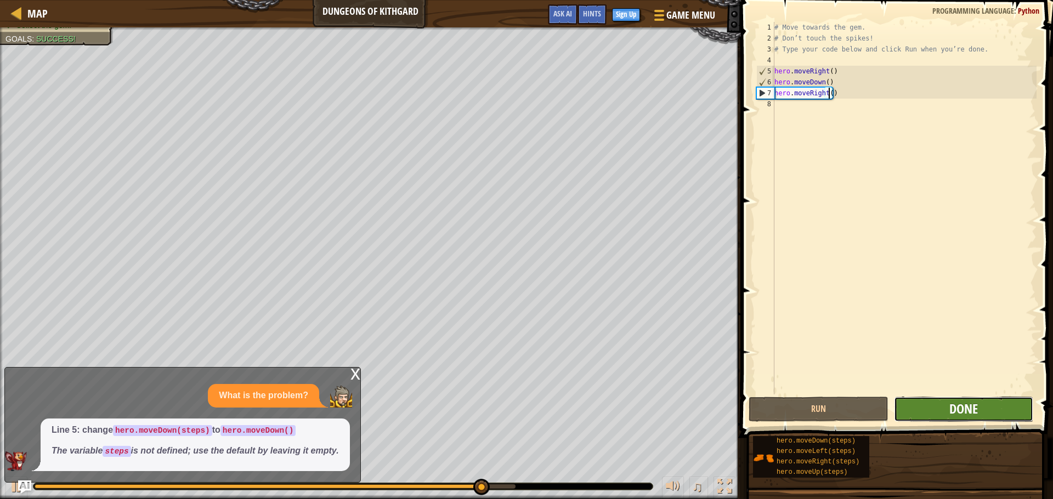
click at [953, 410] on span "Done" at bounding box center [963, 409] width 29 height 18
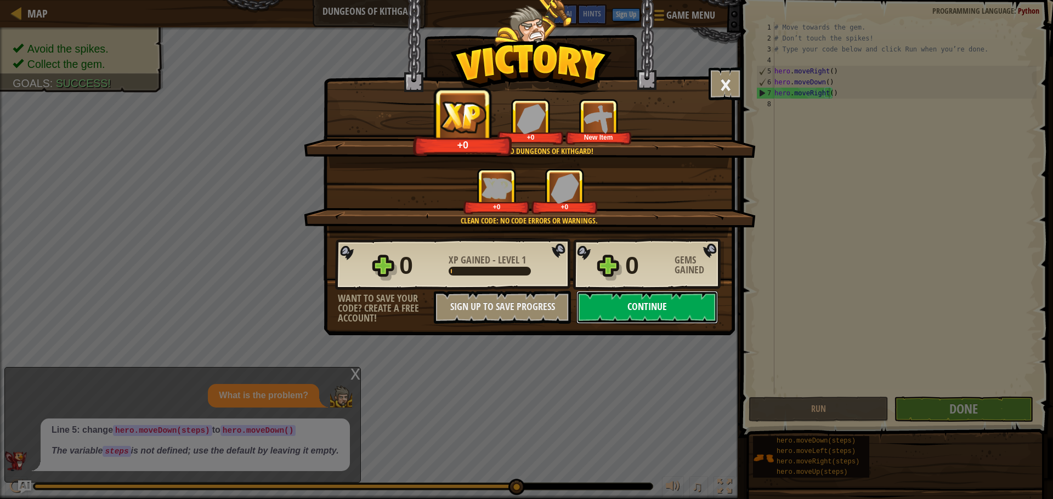
click at [704, 309] on button "Continue" at bounding box center [646, 307] width 141 height 33
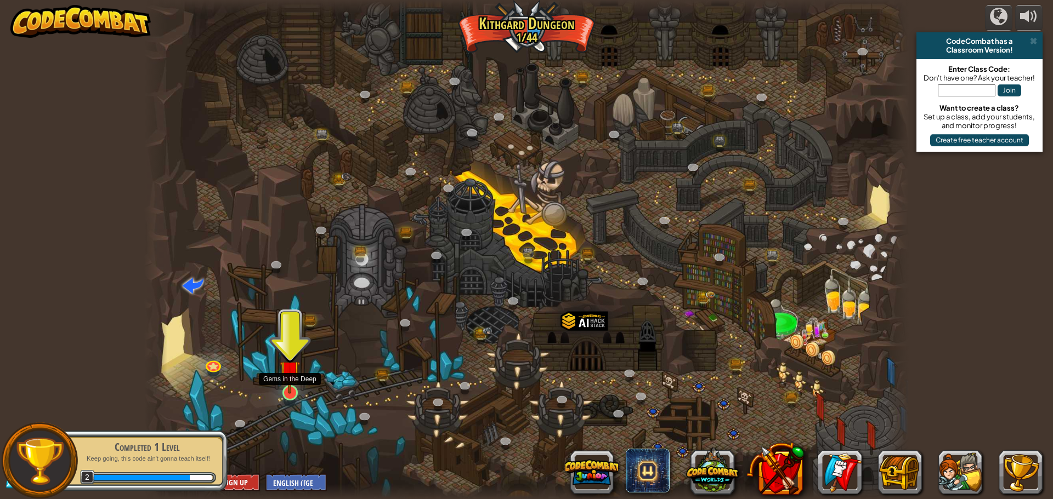
click at [295, 388] on img at bounding box center [290, 371] width 20 height 47
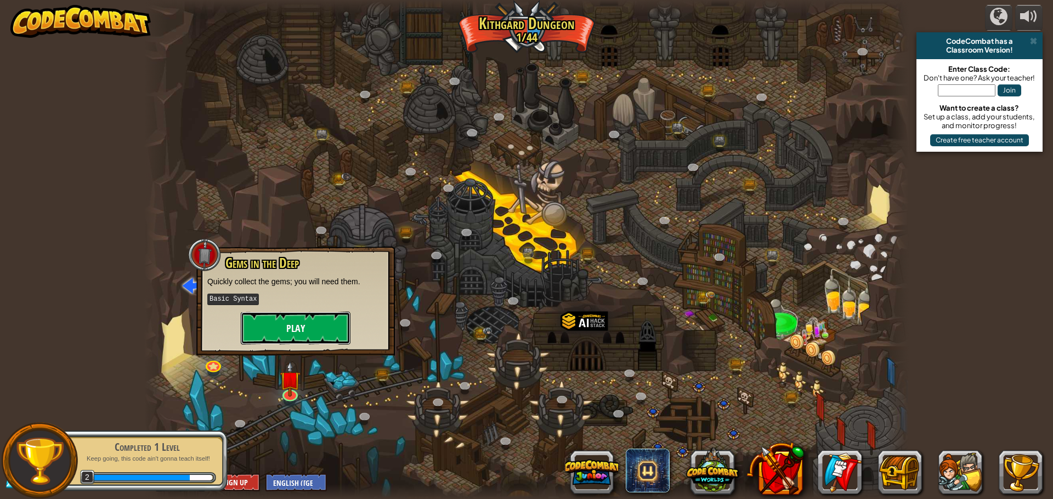
click at [277, 320] on button "Play" at bounding box center [296, 328] width 110 height 33
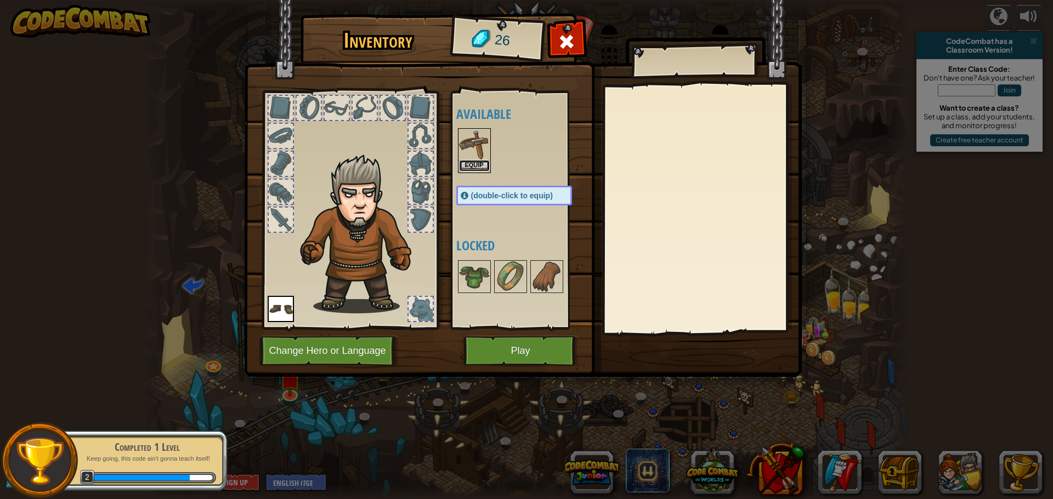
click at [469, 162] on button "Equip" at bounding box center [474, 166] width 31 height 12
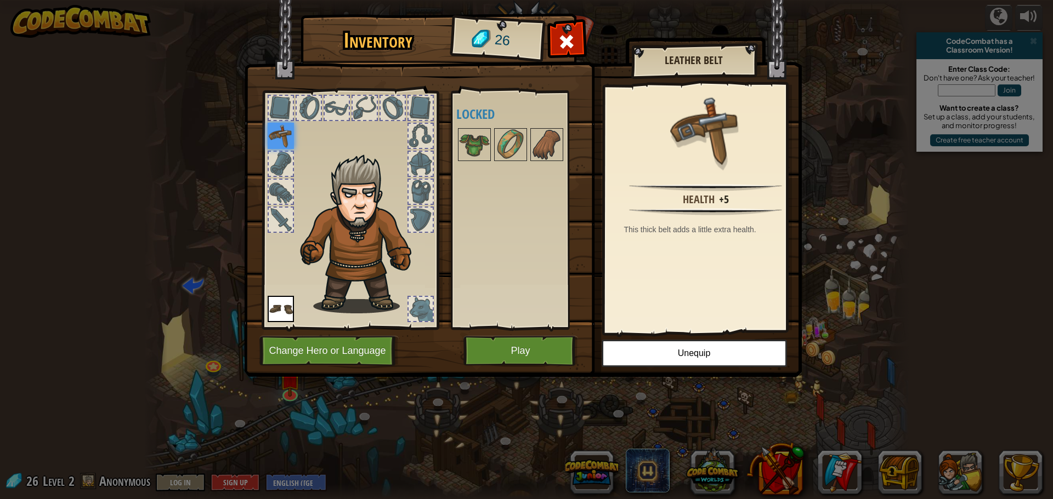
click at [419, 169] on div at bounding box center [420, 164] width 24 height 24
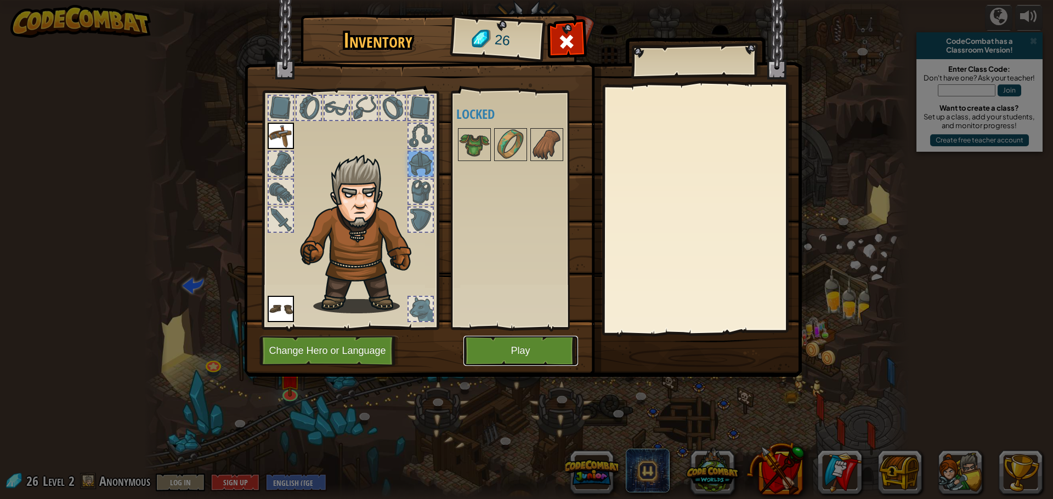
click at [492, 349] on button "Play" at bounding box center [520, 351] width 115 height 30
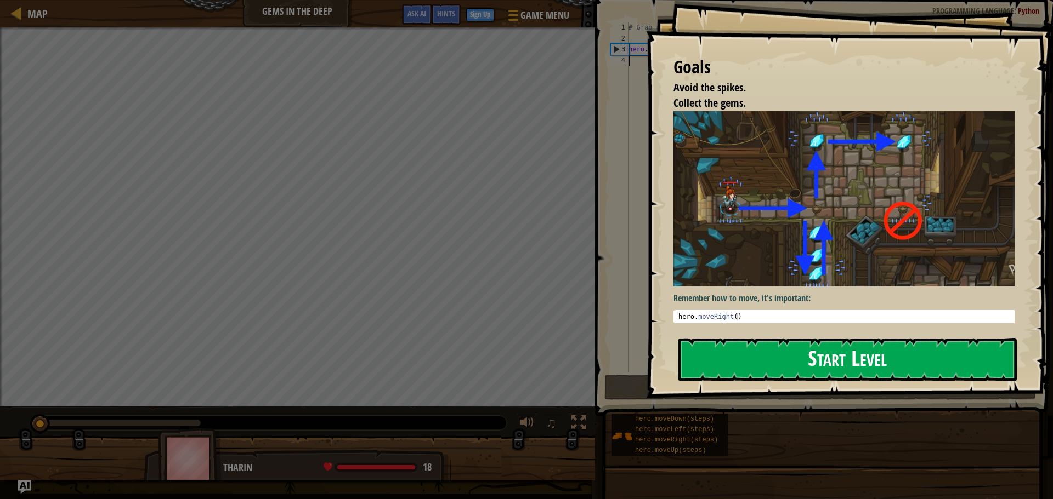
click at [704, 355] on button "Start Level" at bounding box center [847, 359] width 338 height 43
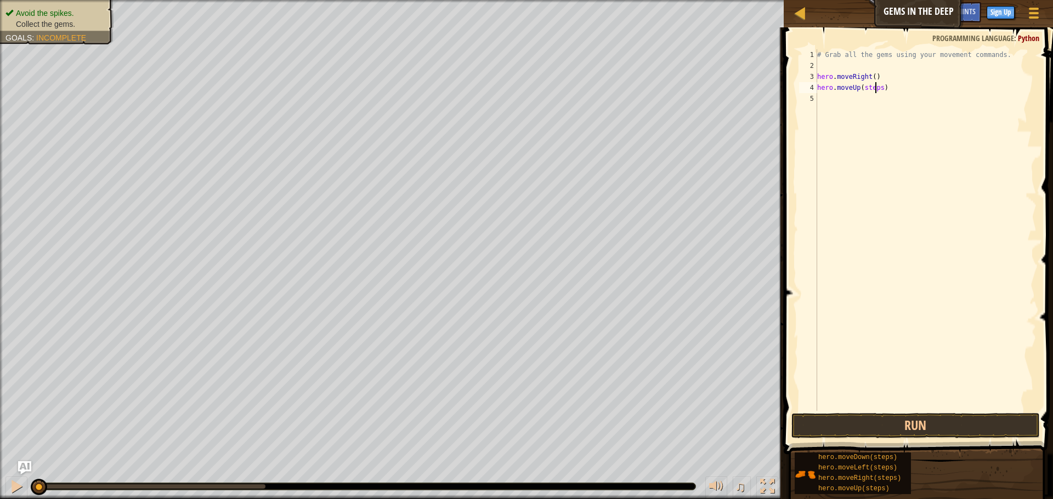
click at [876, 89] on div "# Grab all the gems using your movement commands. hero . moveRight ( ) hero . m…" at bounding box center [925, 241] width 221 height 384
type textarea "hero.moveUp()"
click at [832, 99] on div "# Grab all the gems using your movement commands. hero . moveRight ( ) hero . m…" at bounding box center [925, 241] width 221 height 384
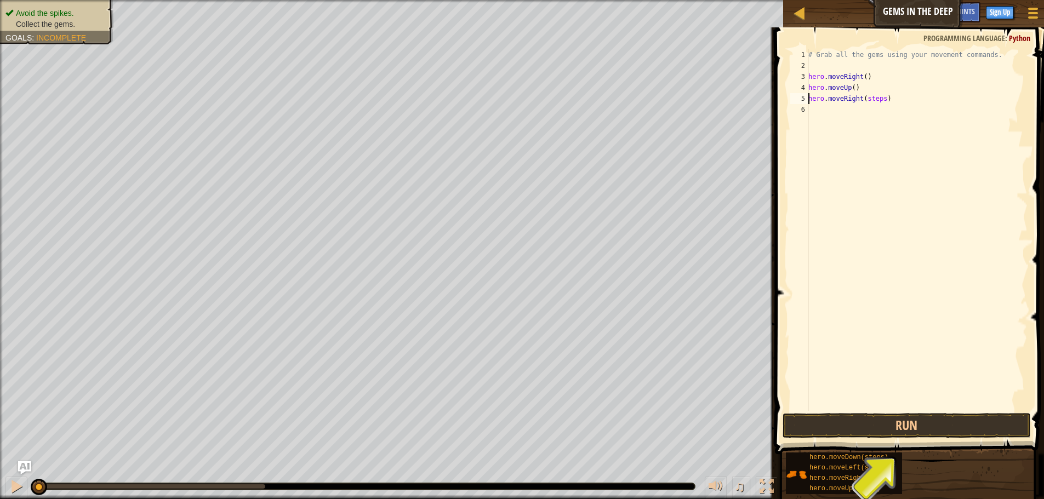
click at [880, 97] on div "# Grab all the gems using your movement commands. hero . moveRight ( ) hero . m…" at bounding box center [916, 241] width 221 height 384
type textarea "hero.moveRight()"
drag, startPoint x: 821, startPoint y: 272, endPoint x: 825, endPoint y: 263, distance: 9.6
click at [823, 269] on div "# Grab all the gems using your movement commands. hero . moveRight ( ) hero . m…" at bounding box center [916, 241] width 221 height 384
click at [877, 112] on div "# Grab all the gems using your movement commands. hero . moveRight ( ) hero . m…" at bounding box center [916, 241] width 221 height 384
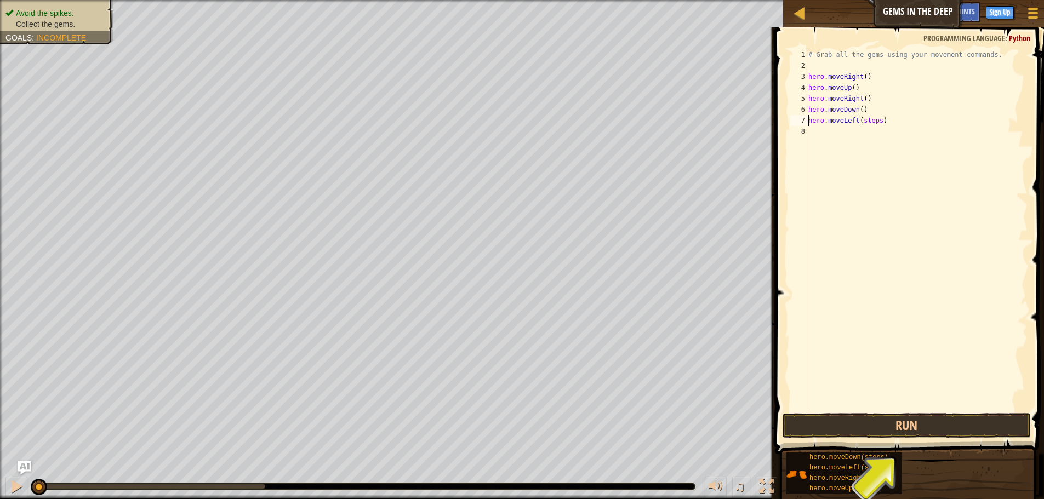
click at [877, 121] on div "# Grab all the gems using your movement commands. hero . moveRight ( ) hero . m…" at bounding box center [916, 241] width 221 height 384
click at [877, 132] on div "# Grab all the gems using your movement commands. hero . moveRight ( ) hero . m…" at bounding box center [916, 241] width 221 height 384
type textarea "hero.moveDown()"
click at [941, 424] on button "Run" at bounding box center [907, 425] width 248 height 25
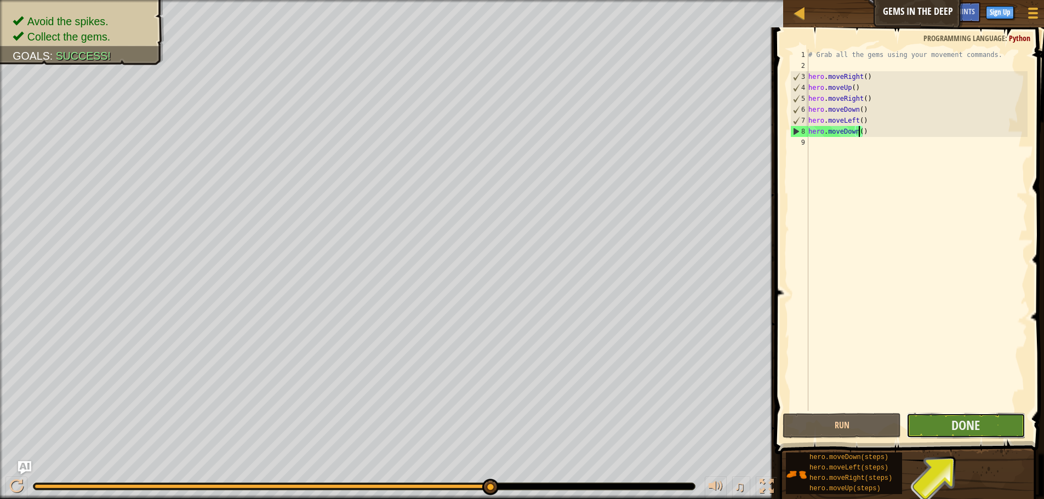
click at [931, 417] on button "Done" at bounding box center [966, 425] width 118 height 25
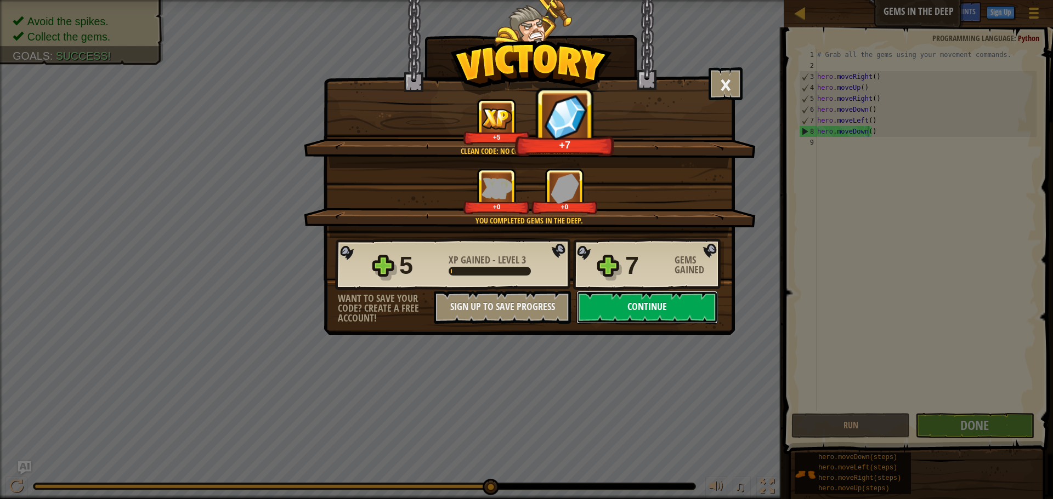
click at [658, 317] on button "Continue" at bounding box center [646, 307] width 141 height 33
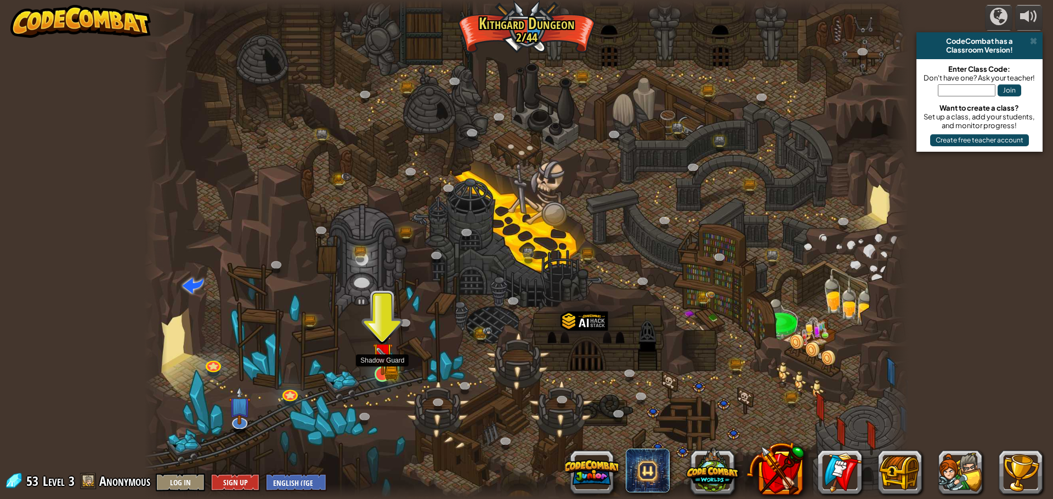
click at [384, 374] on img at bounding box center [382, 353] width 20 height 45
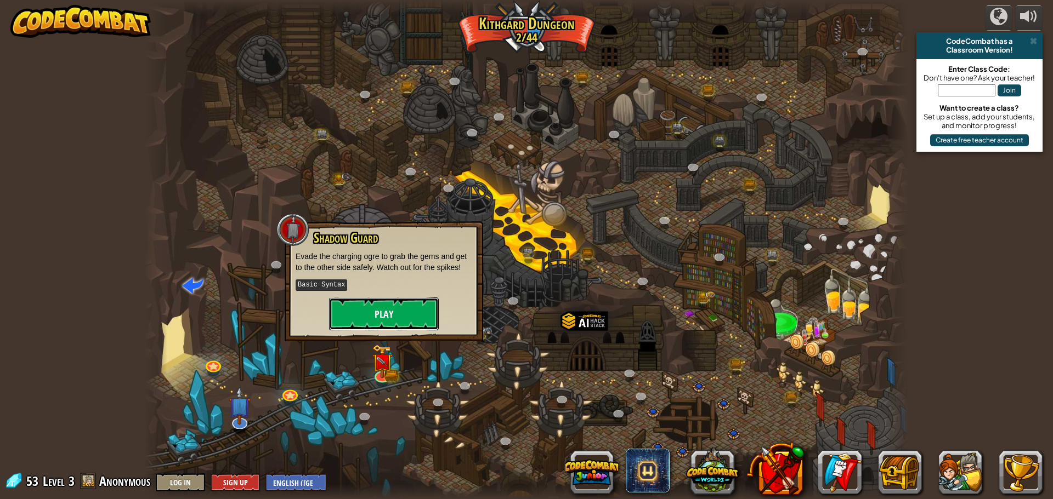
click at [348, 322] on button "Play" at bounding box center [384, 314] width 110 height 33
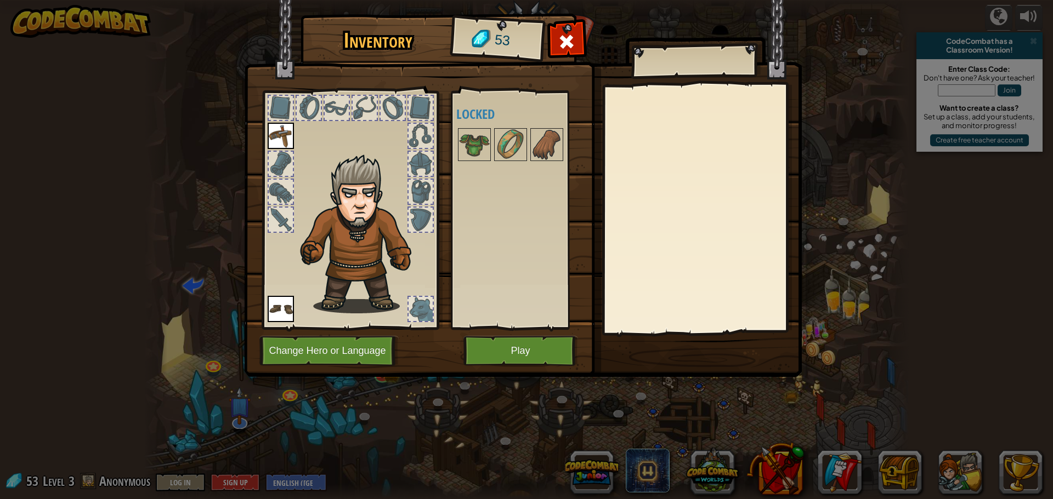
click at [277, 139] on img at bounding box center [281, 136] width 26 height 26
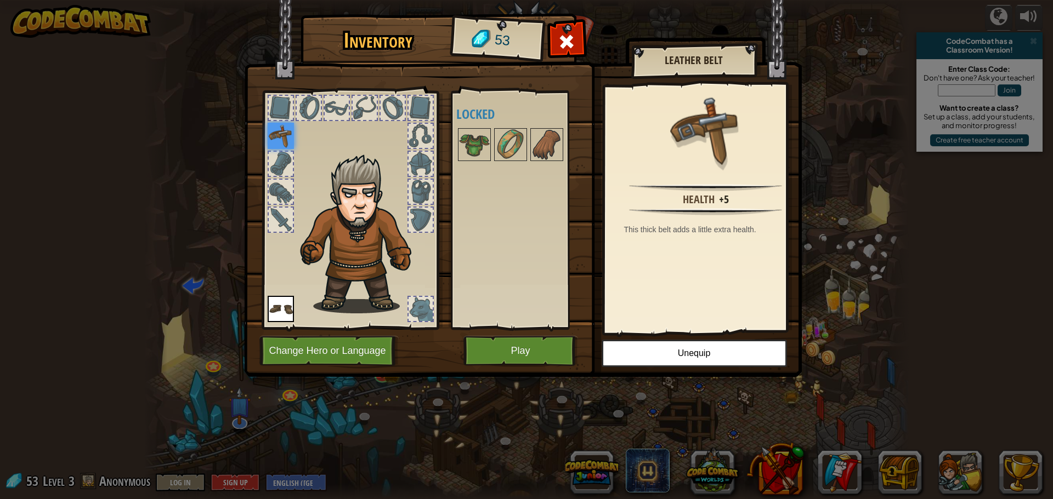
click at [284, 158] on div at bounding box center [281, 164] width 24 height 24
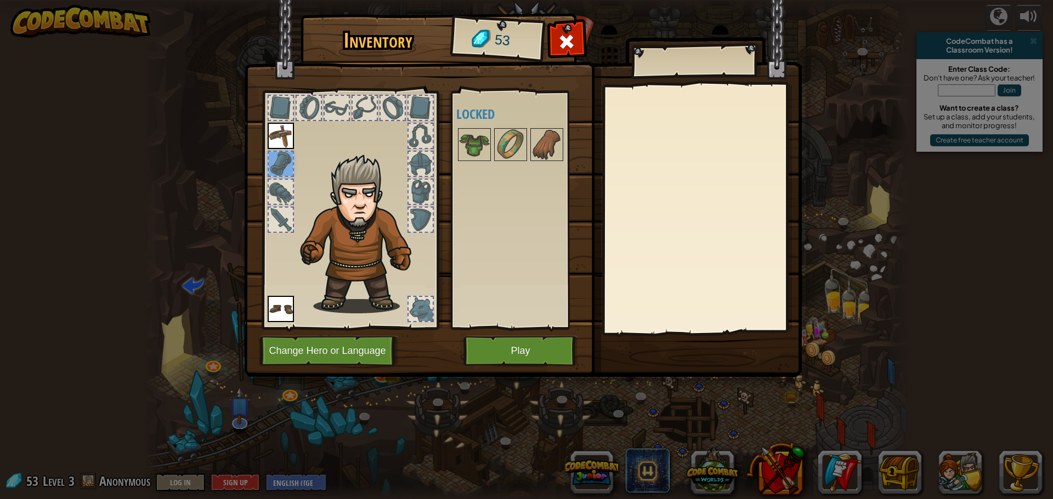
click at [284, 185] on div at bounding box center [281, 192] width 24 height 24
click at [289, 213] on div at bounding box center [281, 220] width 24 height 24
click at [434, 314] on div at bounding box center [349, 207] width 181 height 247
click at [422, 310] on div at bounding box center [420, 309] width 24 height 24
click at [480, 151] on img at bounding box center [474, 144] width 31 height 31
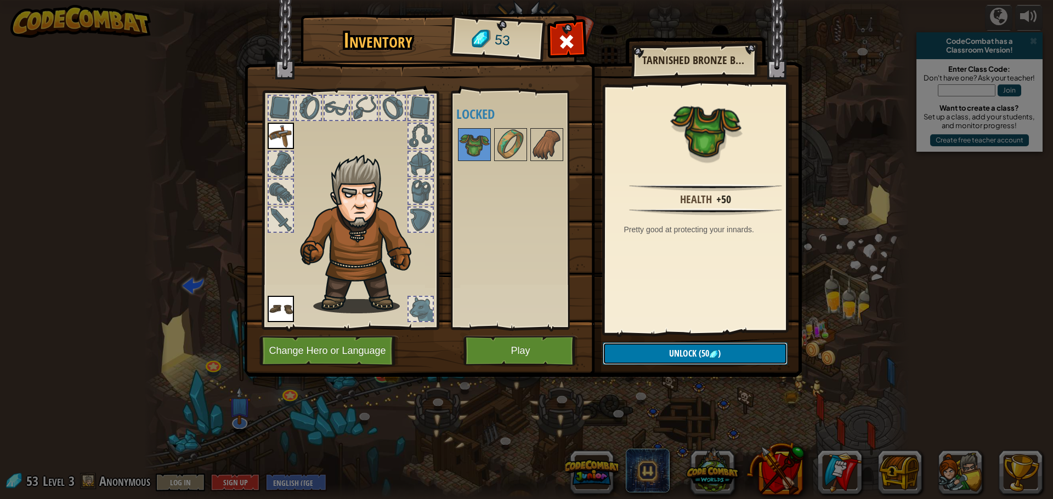
click at [662, 351] on button "Unlock (50 )" at bounding box center [695, 354] width 185 height 22
click at [623, 346] on button "Confirm" at bounding box center [695, 354] width 185 height 22
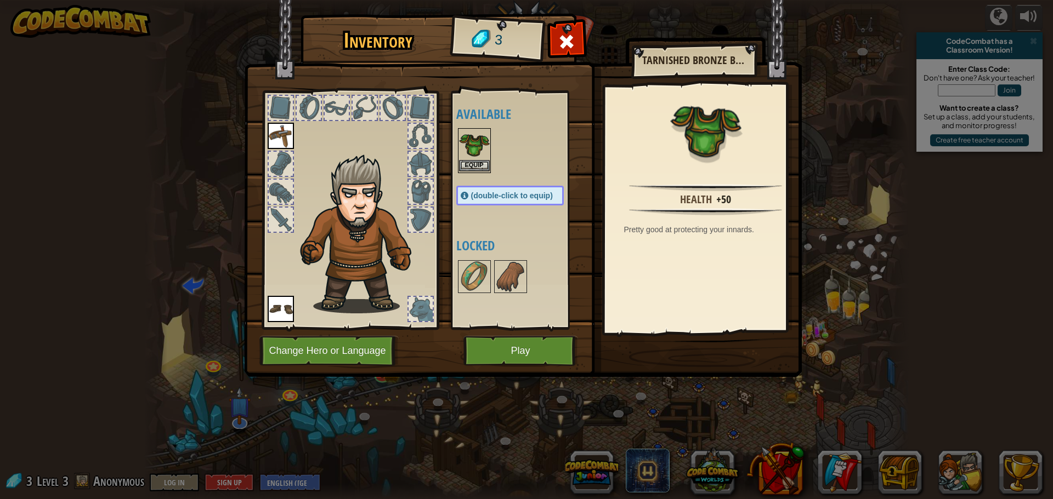
click at [470, 160] on img at bounding box center [474, 144] width 31 height 31
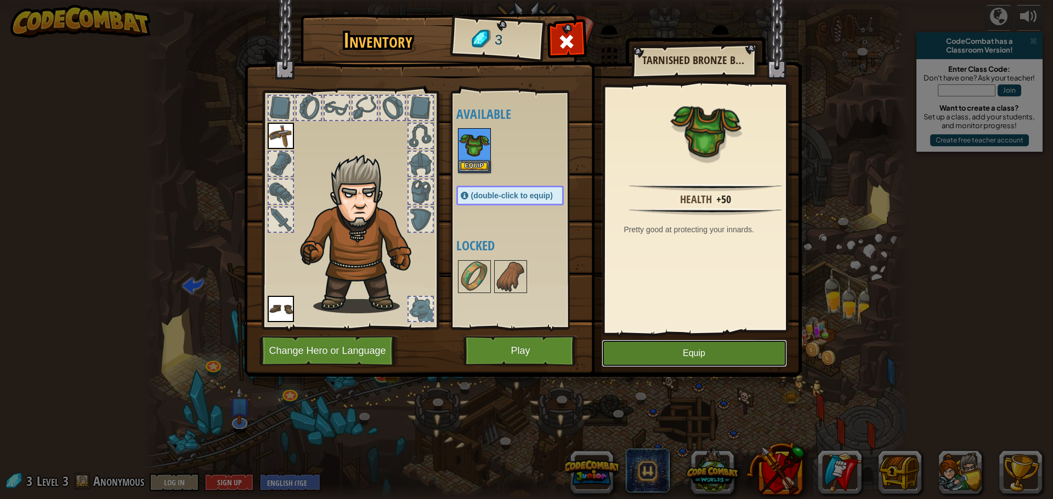
click at [674, 350] on button "Equip" at bounding box center [693, 353] width 185 height 27
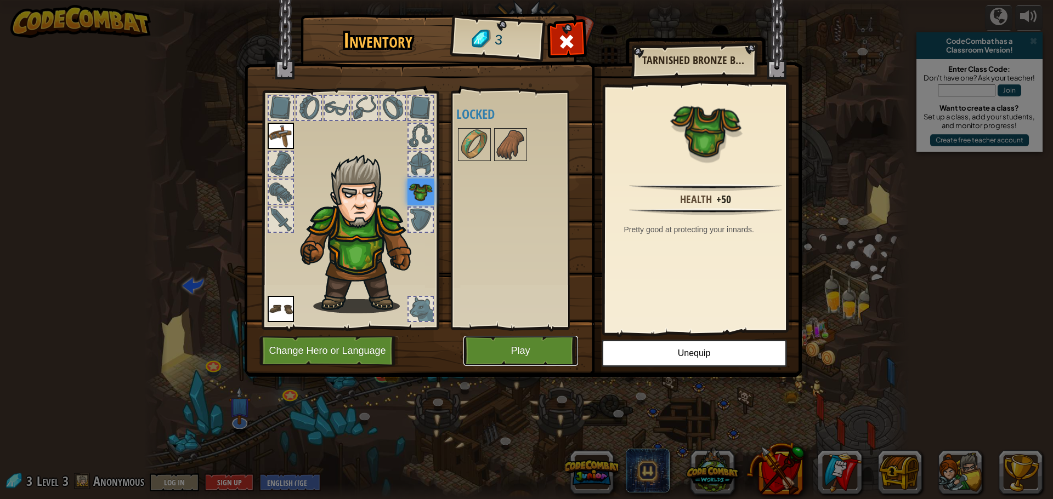
click at [504, 348] on button "Play" at bounding box center [520, 351] width 115 height 30
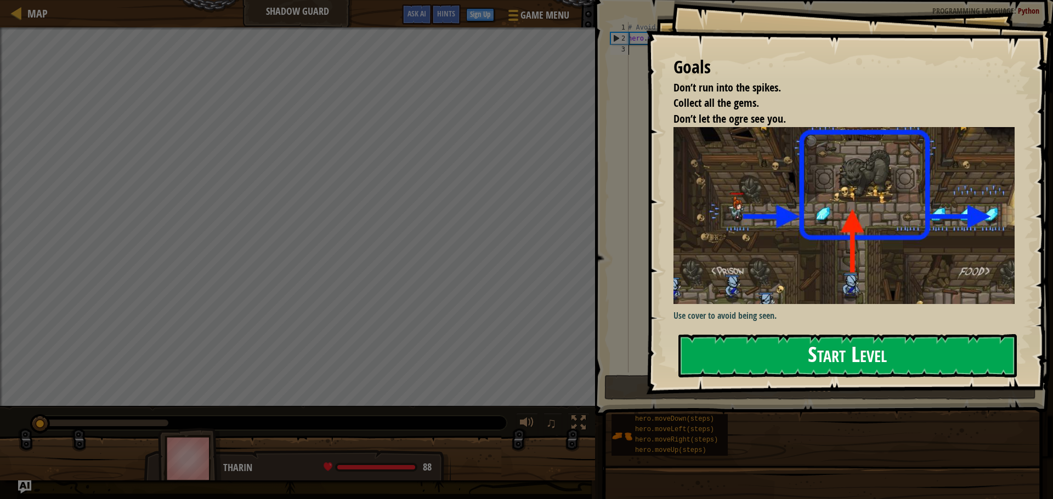
click at [737, 348] on button "Start Level" at bounding box center [847, 355] width 338 height 43
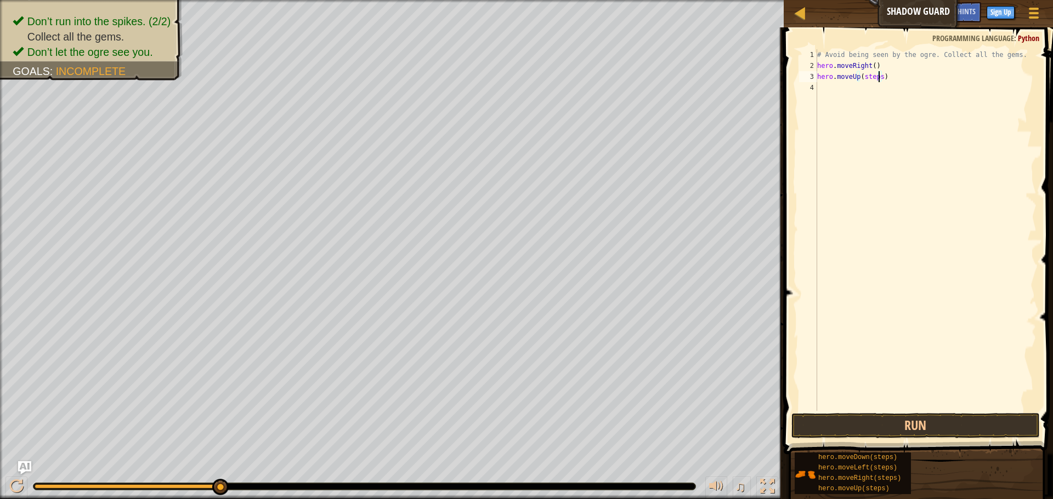
click at [877, 77] on div "# Avoid being seen by the ogre. Collect all the gems. hero . moveRight ( ) hero…" at bounding box center [925, 241] width 221 height 384
click at [887, 88] on div "# Avoid being seen by the ogre. Collect all the gems. hero . moveRight ( ) hero…" at bounding box center [925, 241] width 221 height 384
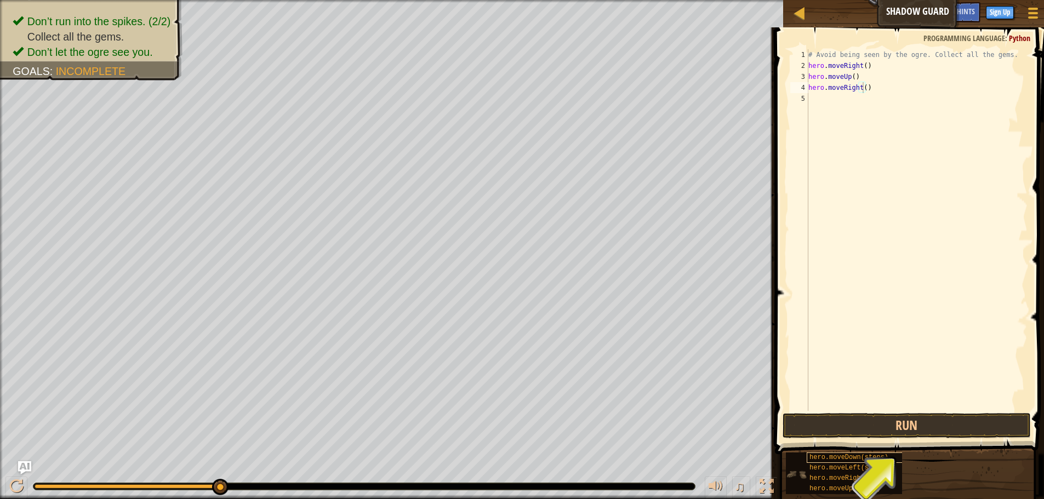
drag, startPoint x: 850, startPoint y: 452, endPoint x: 850, endPoint y: 458, distance: 6.1
click at [850, 458] on div "hero.moveDown(steps) hero.moveLeft(steps) hero.moveRight(steps) hero.moveUp(ste…" at bounding box center [911, 473] width 251 height 43
click at [876, 98] on div "# Avoid being seen by the ogre. Collect all the gems. hero . moveRight ( ) hero…" at bounding box center [916, 241] width 221 height 384
click at [879, 109] on div "# Avoid being seen by the ogre. Collect all the gems. hero . moveRight ( ) hero…" at bounding box center [916, 241] width 221 height 384
type textarea "hero.moveRight()"
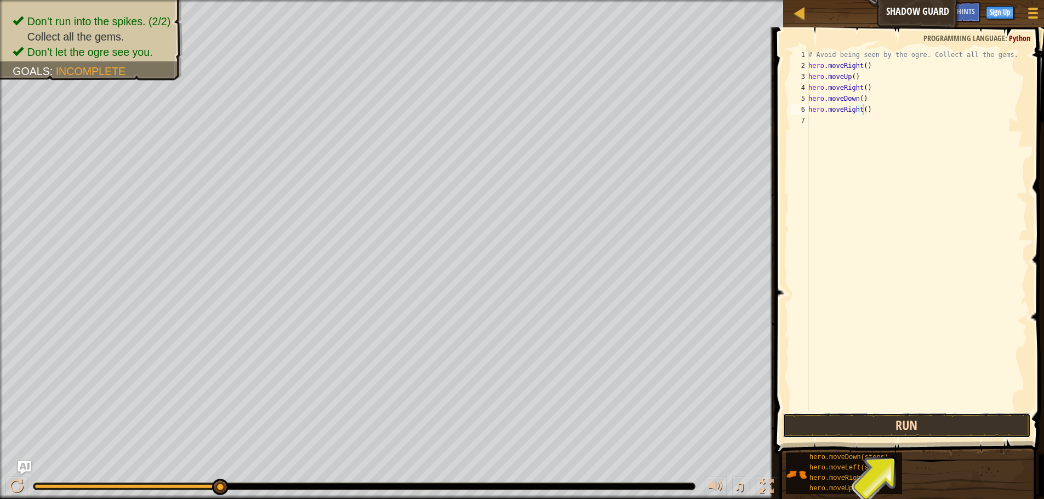
click at [885, 418] on button "Run" at bounding box center [907, 425] width 248 height 25
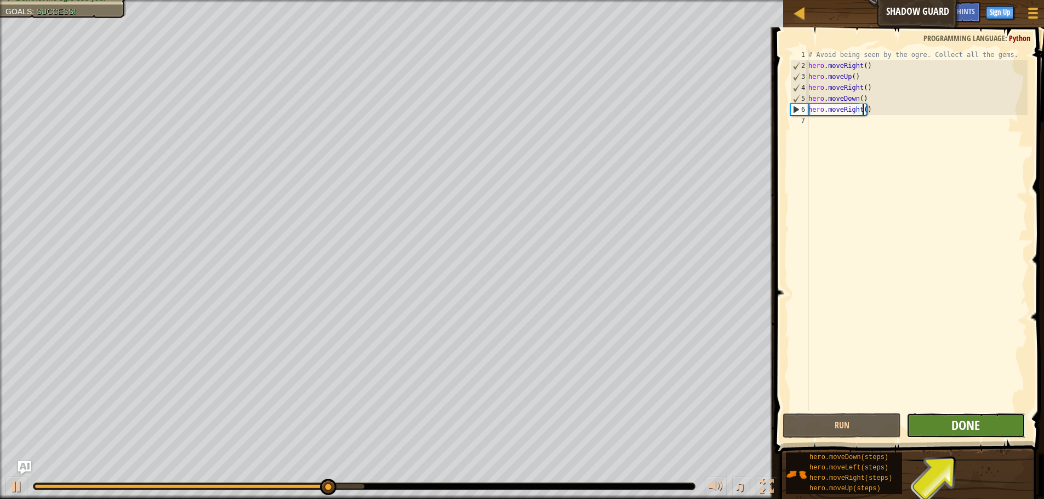
click at [979, 420] on span "Done" at bounding box center [966, 426] width 29 height 18
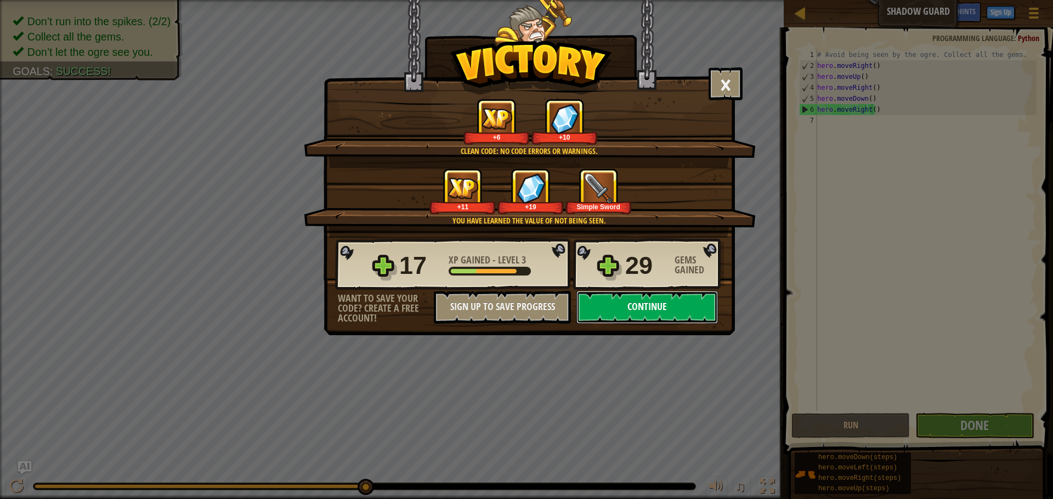
drag, startPoint x: 681, startPoint y: 317, endPoint x: 681, endPoint y: 309, distance: 8.8
click at [681, 309] on button "Continue" at bounding box center [646, 307] width 141 height 33
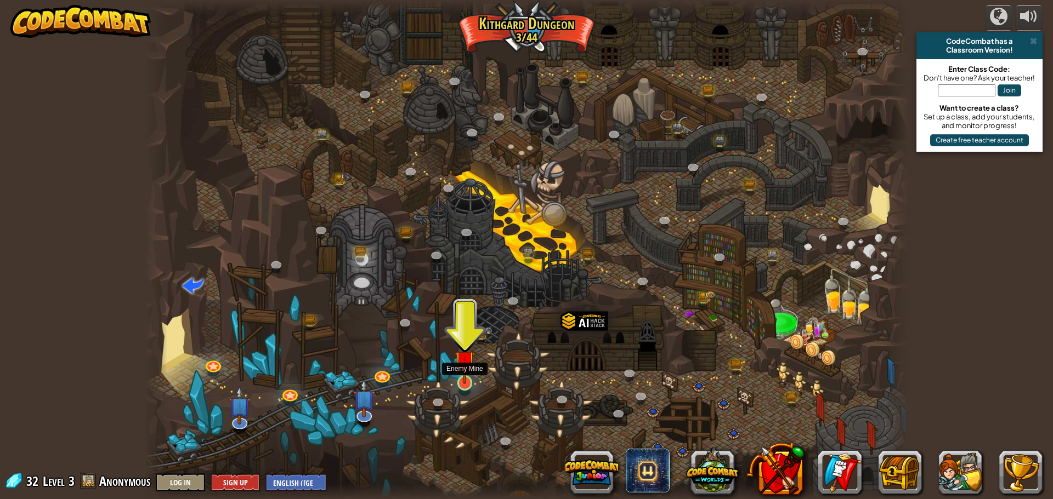
click at [467, 374] on img at bounding box center [464, 361] width 20 height 47
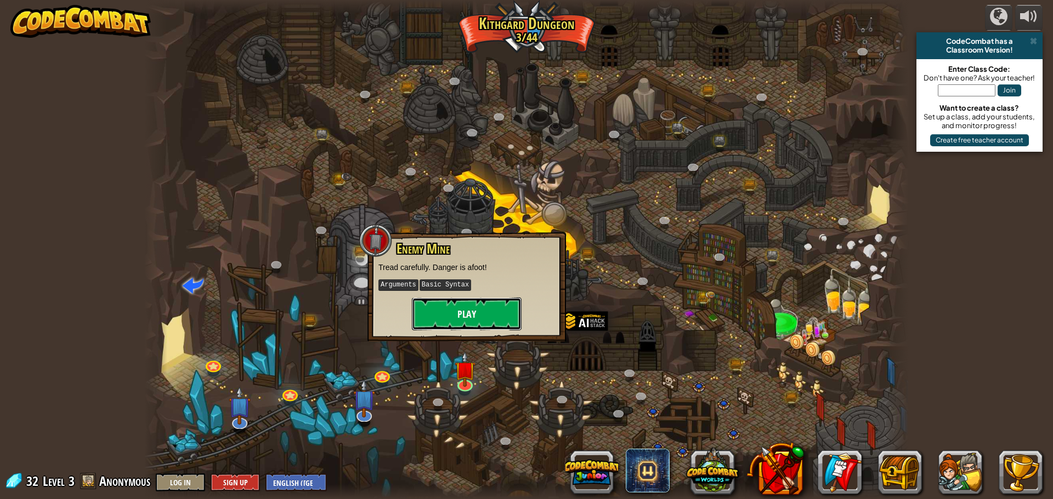
click at [480, 314] on button "Play" at bounding box center [467, 314] width 110 height 33
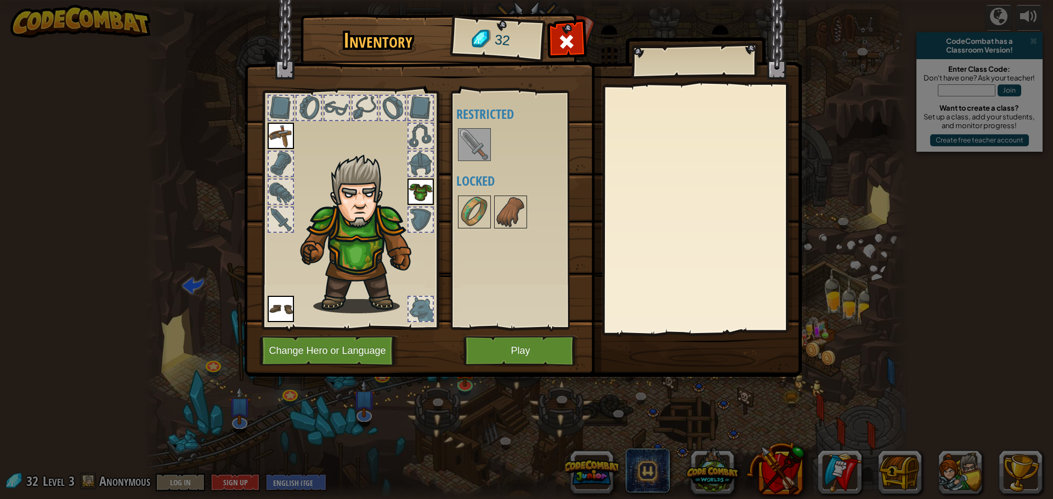
click at [480, 147] on img at bounding box center [474, 144] width 31 height 31
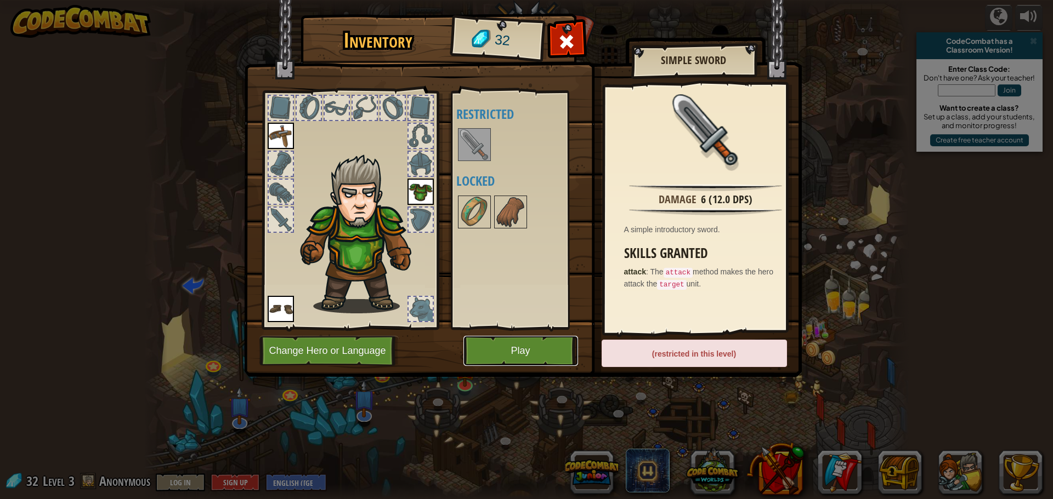
click at [533, 350] on button "Play" at bounding box center [520, 351] width 115 height 30
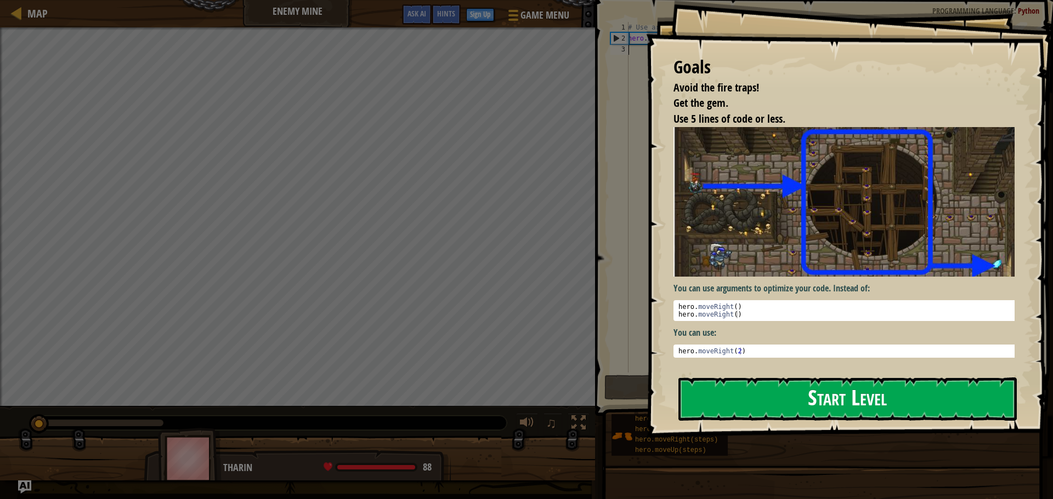
drag, startPoint x: 709, startPoint y: 407, endPoint x: 704, endPoint y: 400, distance: 8.7
click at [707, 405] on button "Start Level" at bounding box center [847, 399] width 338 height 43
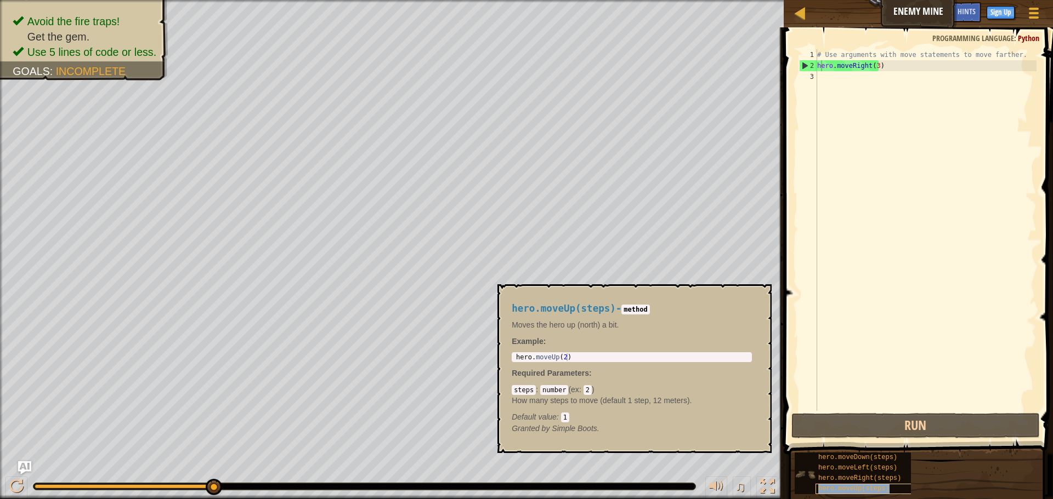
type textarea "hhero.moveUp(steps)ero.moveRight(3)"
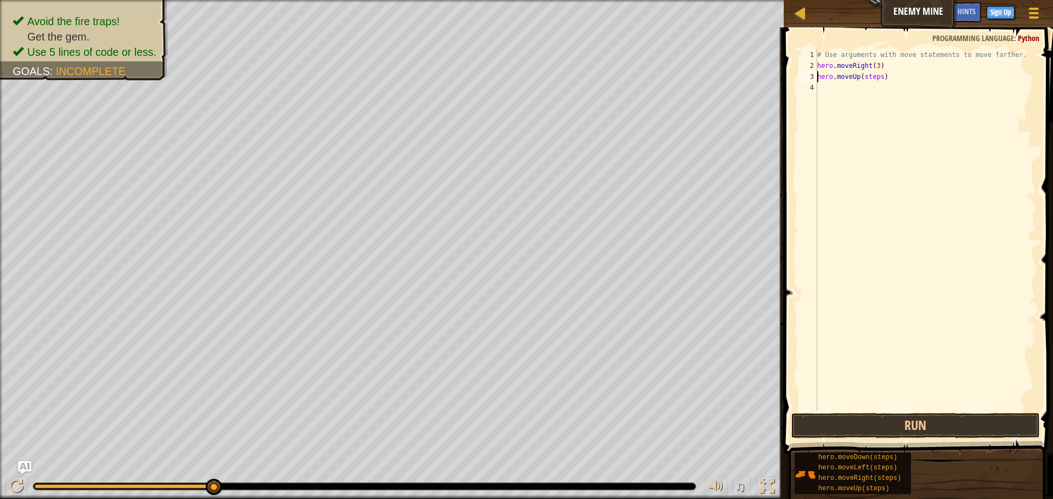
click at [877, 78] on div "# Use arguments with move statements to move farther. hero . moveRight ( 3 ) he…" at bounding box center [925, 241] width 221 height 384
click at [887, 88] on div "# Use arguments with move statements to move farther. hero . moveRight ( 3 ) he…" at bounding box center [925, 241] width 221 height 384
click at [886, 97] on div "# Use arguments with move statements to move farther. hero . moveRight ( 3 ) he…" at bounding box center [925, 241] width 221 height 384
click at [859, 418] on button "Run" at bounding box center [915, 425] width 248 height 25
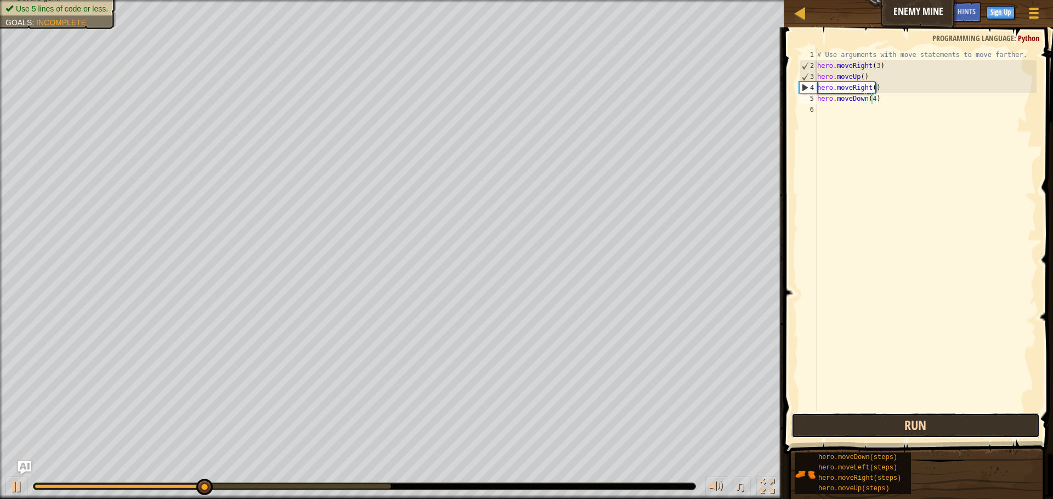
click at [871, 425] on button "Run" at bounding box center [915, 425] width 248 height 25
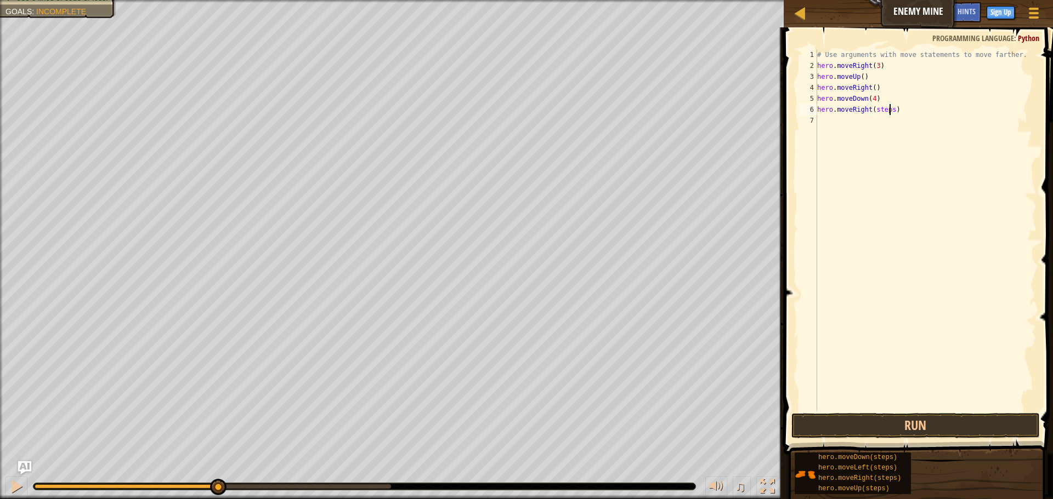
click at [888, 111] on div "# Use arguments with move statements to move farther. hero . moveRight ( 3 ) he…" at bounding box center [925, 241] width 221 height 384
click at [802, 431] on button "Run" at bounding box center [915, 425] width 248 height 25
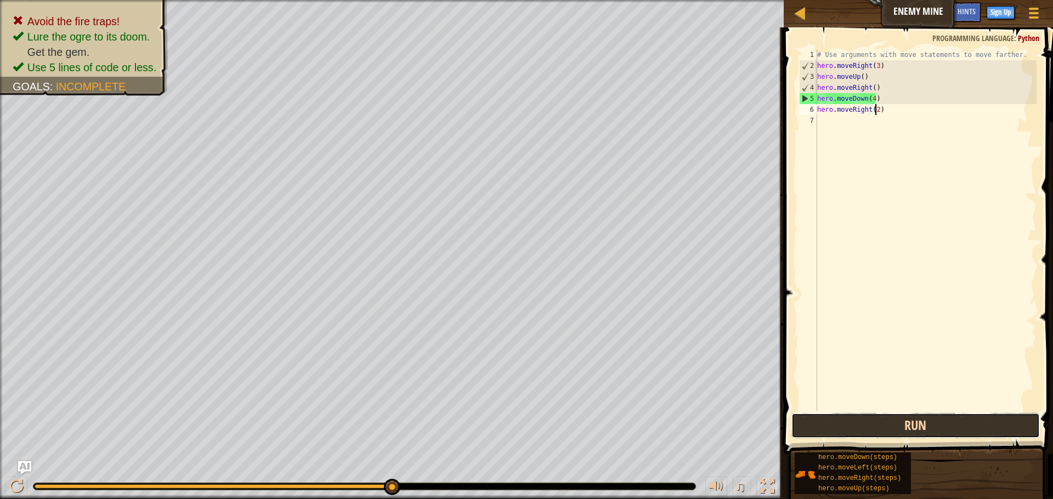
click at [824, 430] on button "Run" at bounding box center [915, 425] width 248 height 25
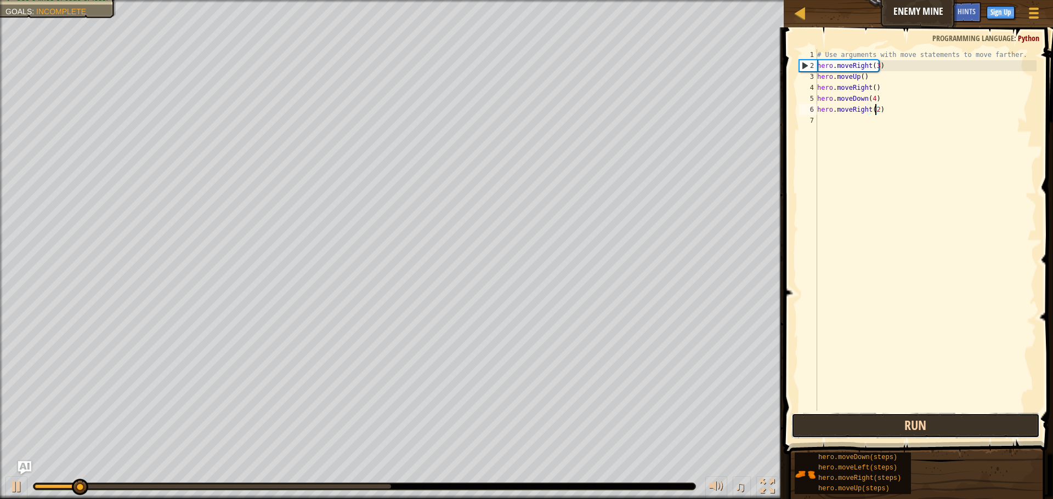
click at [821, 415] on button "Run" at bounding box center [915, 425] width 248 height 25
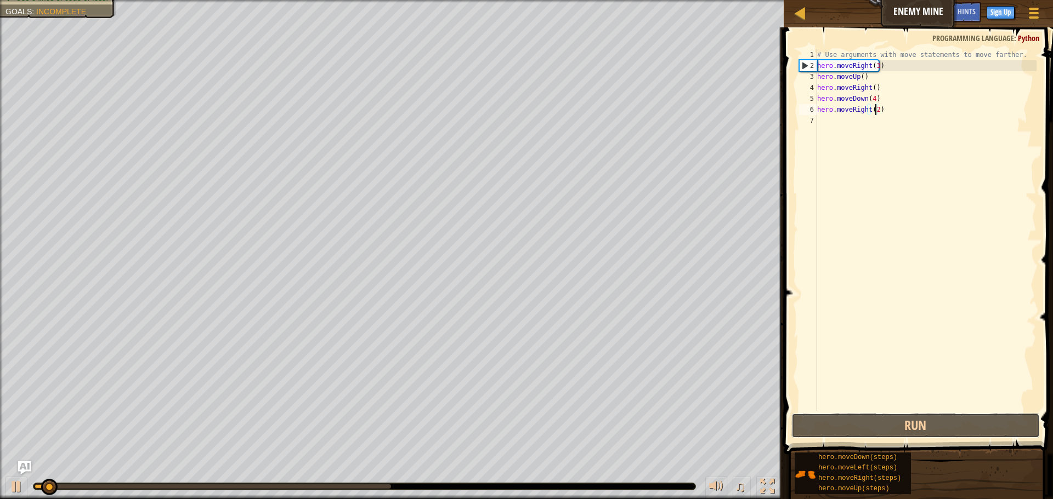
click at [822, 414] on button "Run" at bounding box center [915, 425] width 248 height 25
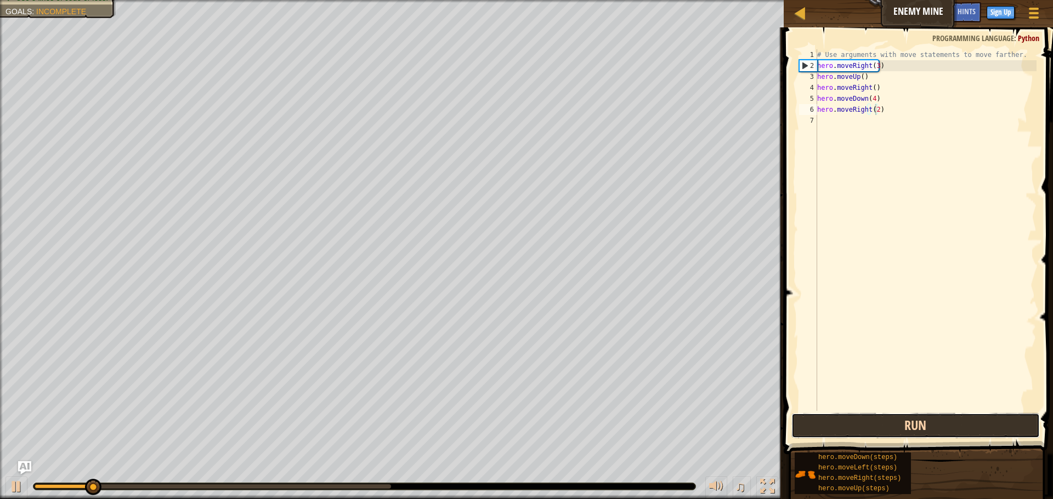
click at [795, 420] on button "Run" at bounding box center [915, 425] width 248 height 25
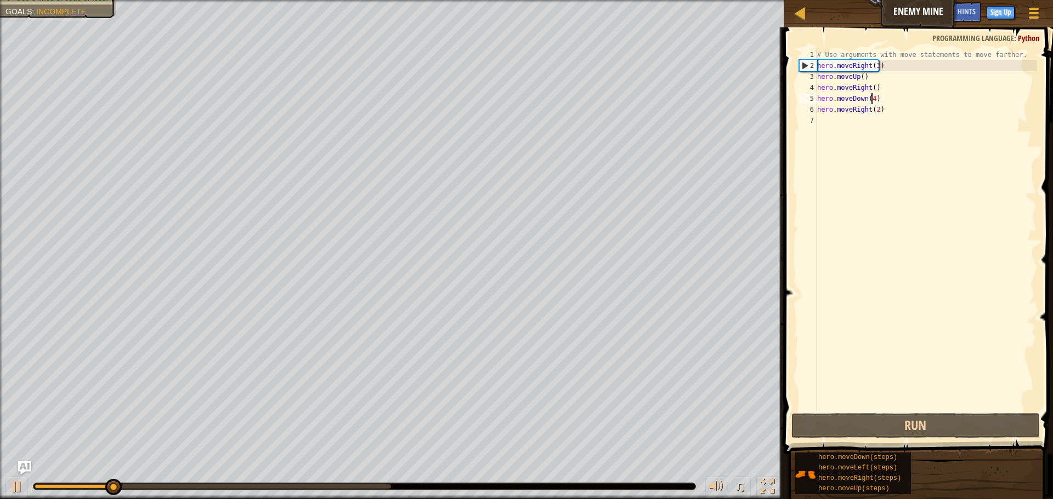
click at [870, 99] on div "# Use arguments with move statements to move farther. hero . moveRight ( 3 ) he…" at bounding box center [925, 241] width 221 height 384
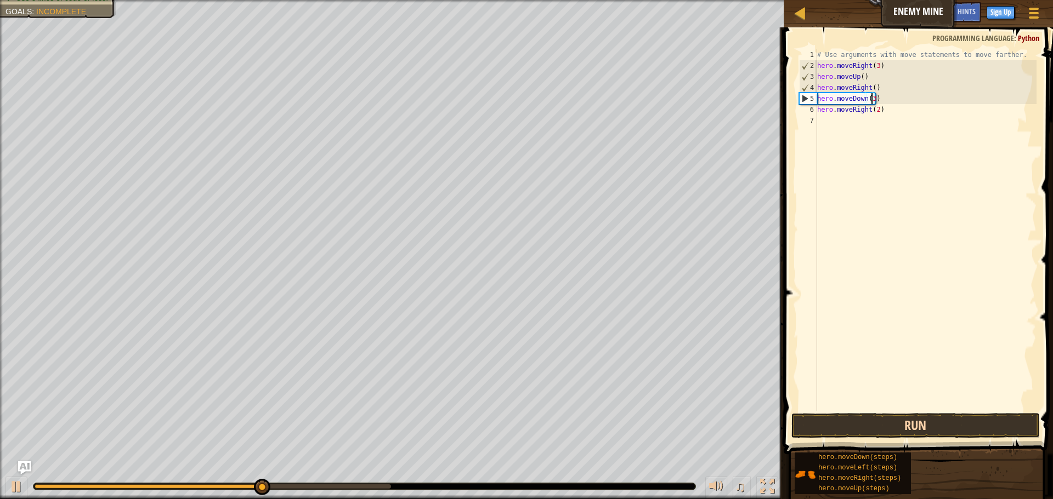
type textarea "hero.moveDown(3)"
click at [822, 417] on button "Run" at bounding box center [915, 425] width 248 height 25
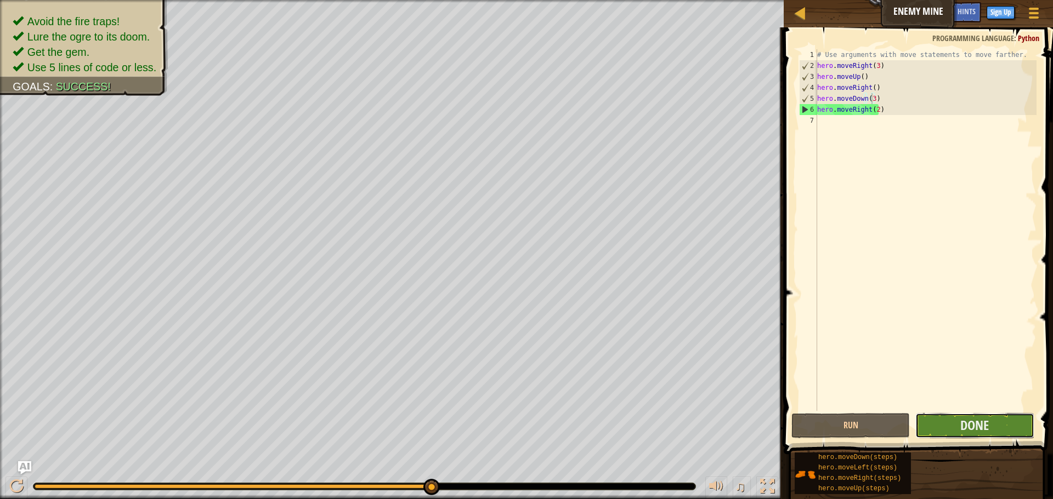
click at [975, 414] on button "Done" at bounding box center [974, 425] width 118 height 25
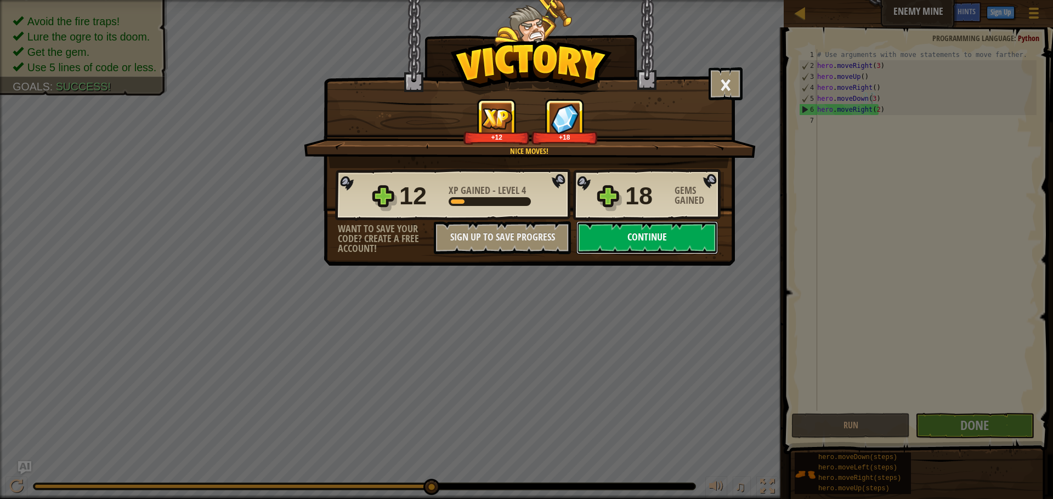
click at [619, 238] on button "Continue" at bounding box center [646, 237] width 141 height 33
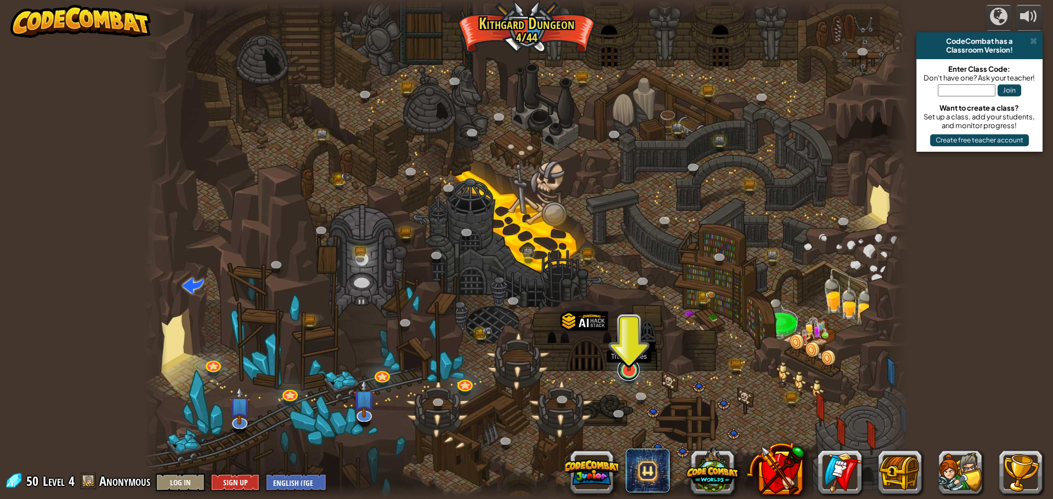
click at [623, 372] on link at bounding box center [628, 370] width 22 height 22
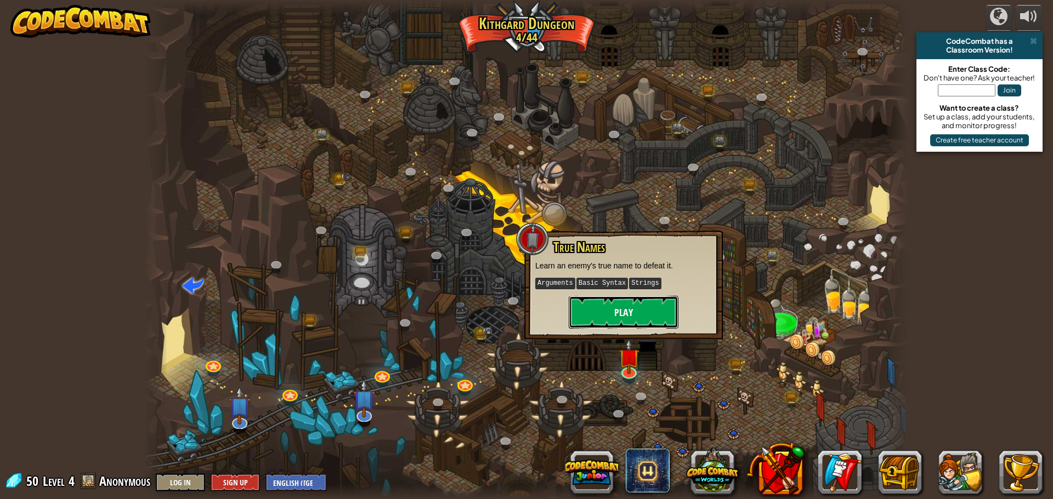
click at [601, 305] on button "Play" at bounding box center [624, 312] width 110 height 33
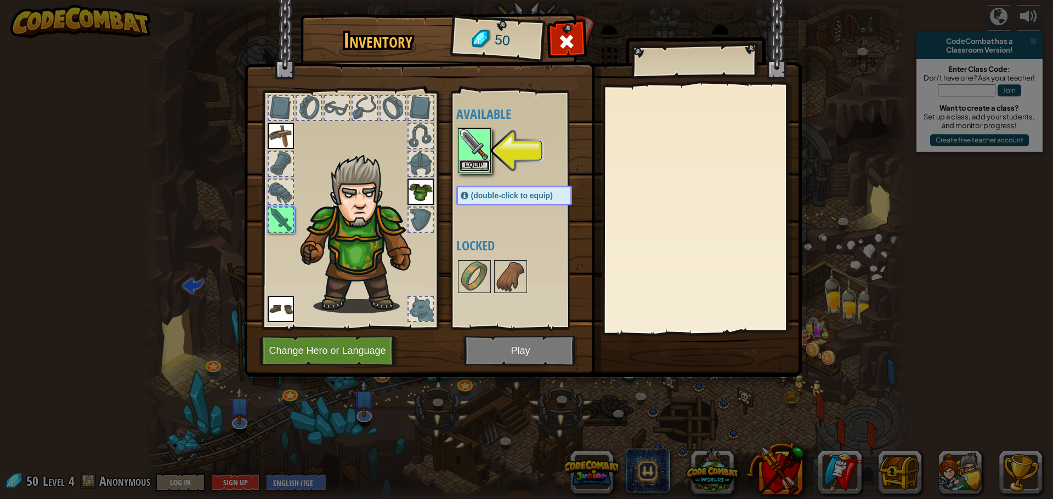
click at [465, 164] on button "Equip" at bounding box center [474, 166] width 31 height 12
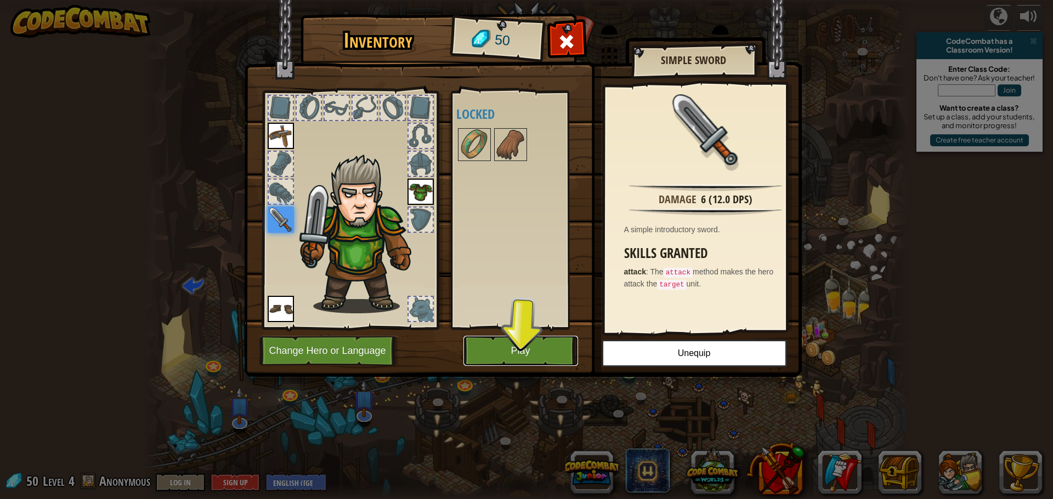
click at [525, 342] on button "Play" at bounding box center [520, 351] width 115 height 30
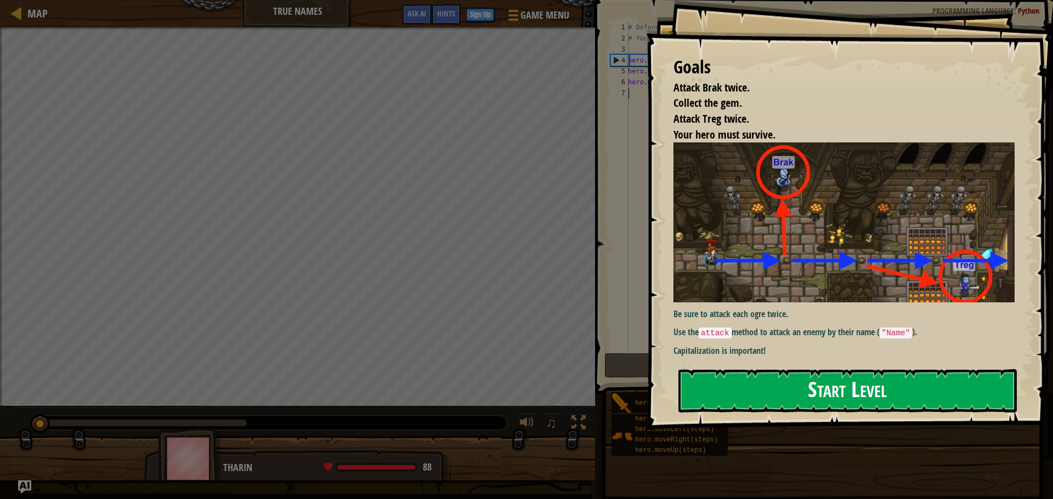
click at [705, 385] on button "Start Level" at bounding box center [847, 391] width 338 height 43
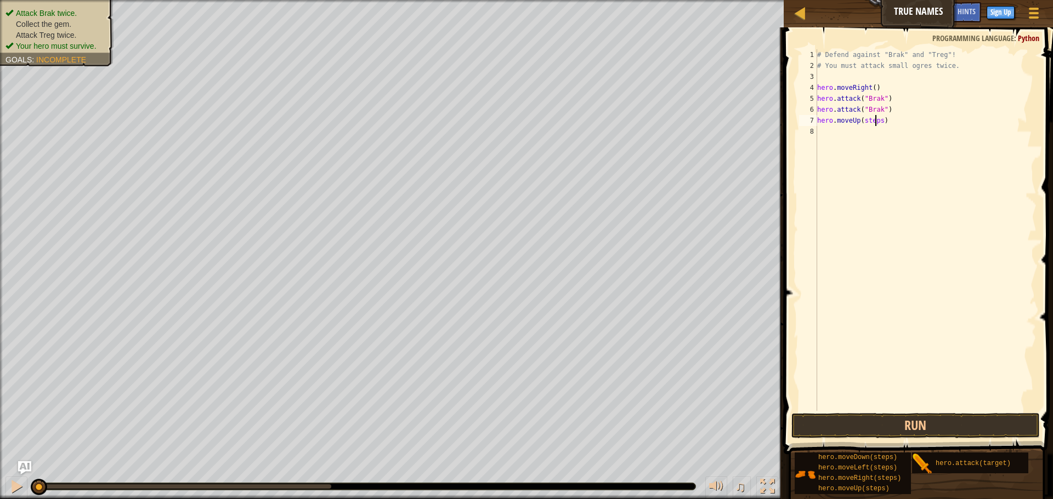
click at [877, 121] on div "# Defend against "Brak" and "Treg"! # You must attack small ogres twice. hero .…" at bounding box center [925, 241] width 221 height 384
click at [879, 131] on div "# Defend against "Brak" and "Treg"! # You must attack small ogres twice. hero .…" at bounding box center [925, 241] width 221 height 384
click at [851, 424] on button "Run" at bounding box center [915, 425] width 248 height 25
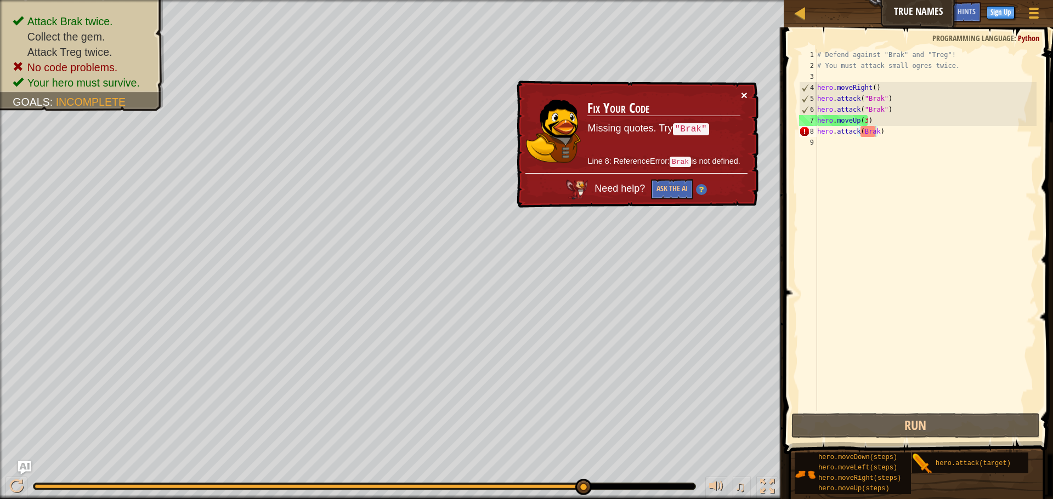
click at [740, 95] on div "× Fix Your Code Missing quotes. Try "Brak" Line 8: ReferenceError: Brak is not …" at bounding box center [636, 145] width 244 height 128
click at [743, 93] on button "×" at bounding box center [744, 95] width 7 height 12
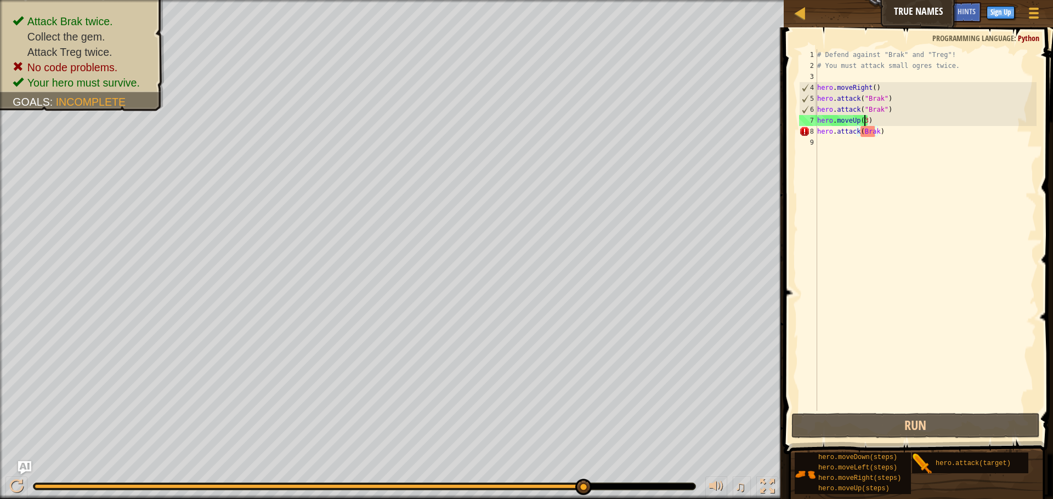
click at [863, 122] on div "# Defend against "Brak" and "Treg"! # You must attack small ogres twice. hero .…" at bounding box center [925, 241] width 221 height 384
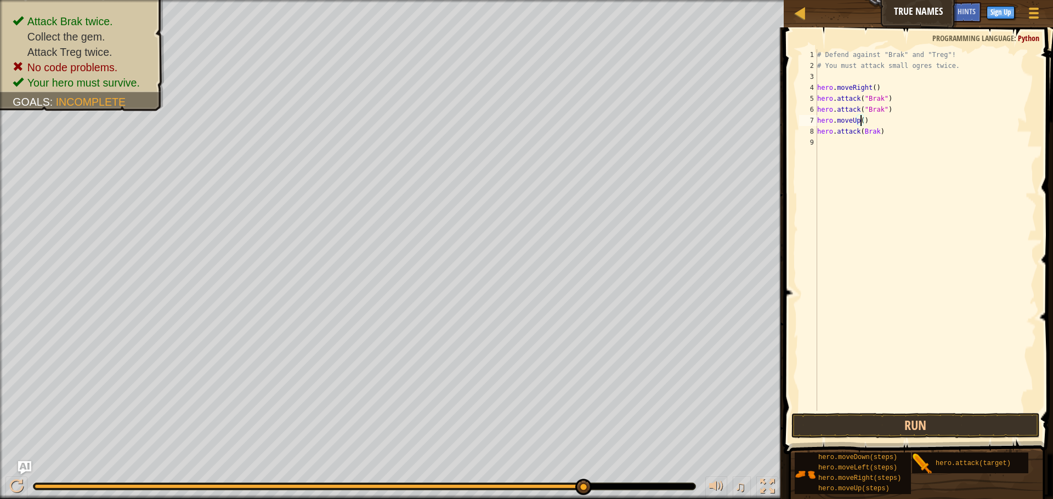
scroll to position [5, 4]
click at [863, 428] on button "Run" at bounding box center [915, 425] width 248 height 25
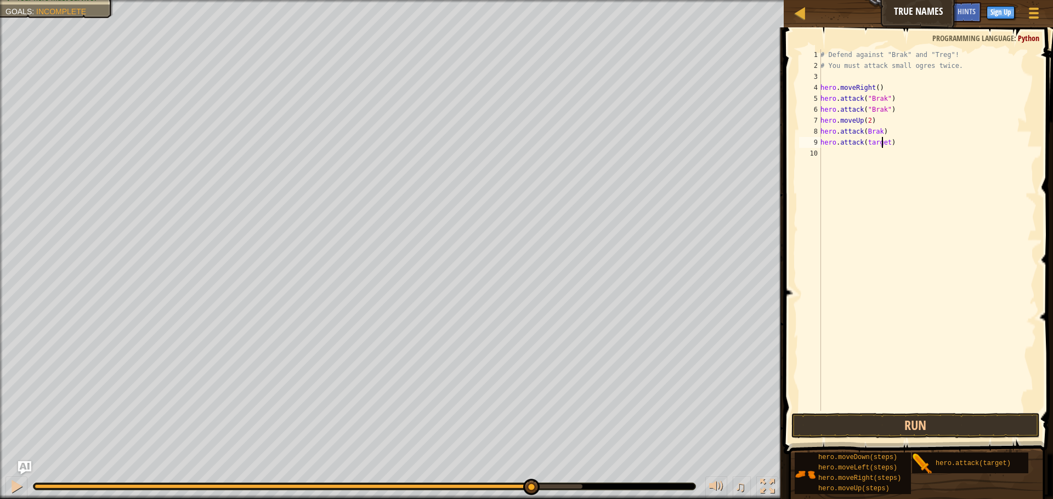
click at [882, 144] on div "# Defend against "Brak" and "Treg"! # You must attack small ogres twice. hero .…" at bounding box center [927, 241] width 218 height 384
click at [911, 428] on button "Run" at bounding box center [915, 425] width 248 height 25
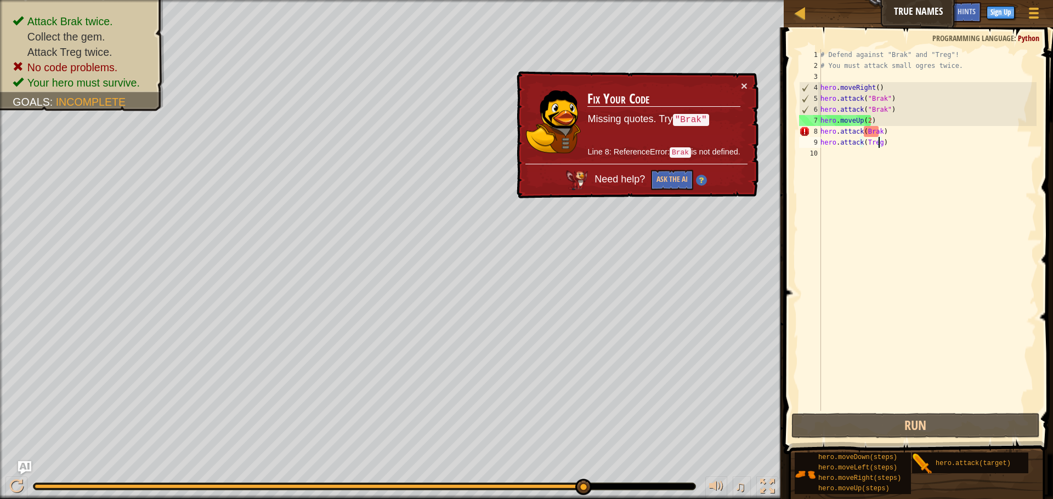
click at [878, 131] on div "# Defend against "Brak" and "Treg"! # You must attack small ogres twice. hero .…" at bounding box center [927, 241] width 218 height 384
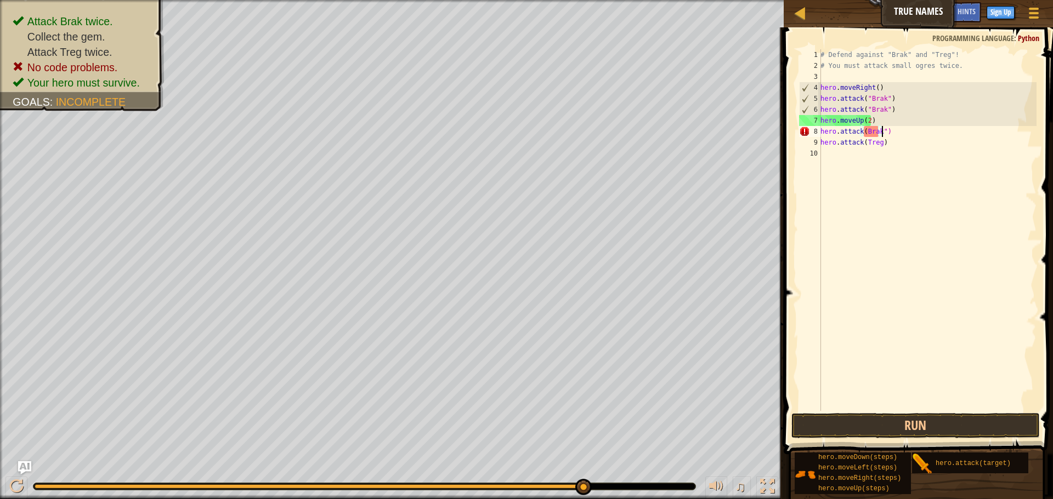
scroll to position [5, 5]
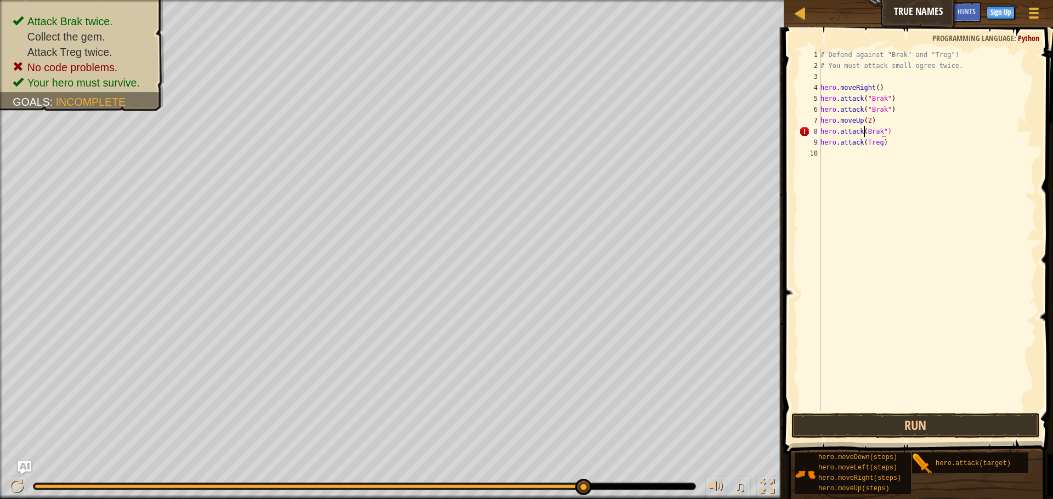
click at [862, 131] on div "# Defend against "Brak" and "Treg"! # You must attack small ogres twice. hero .…" at bounding box center [927, 241] width 218 height 384
click at [952, 426] on button "Run" at bounding box center [915, 425] width 248 height 25
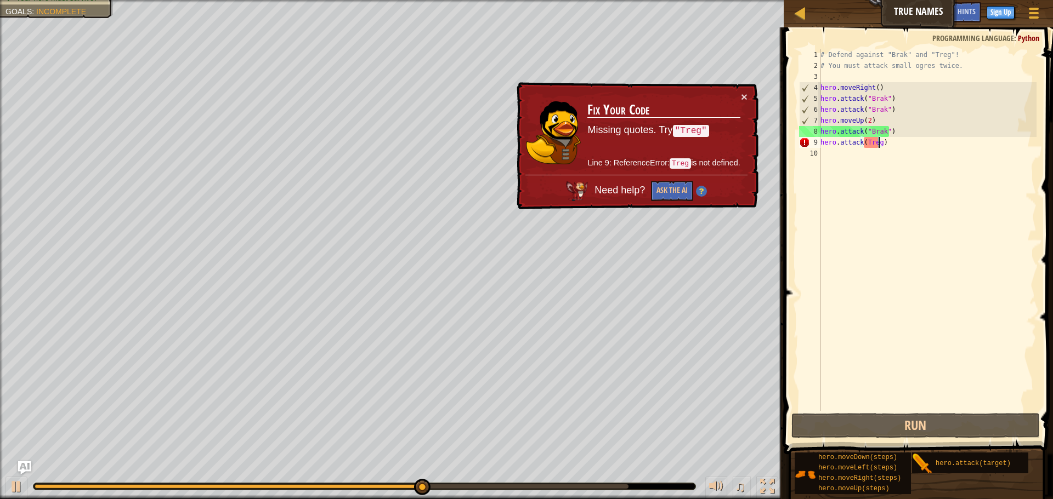
click at [877, 140] on div "# Defend against "Brak" and "Treg"! # You must attack small ogres twice. hero .…" at bounding box center [927, 241] width 218 height 384
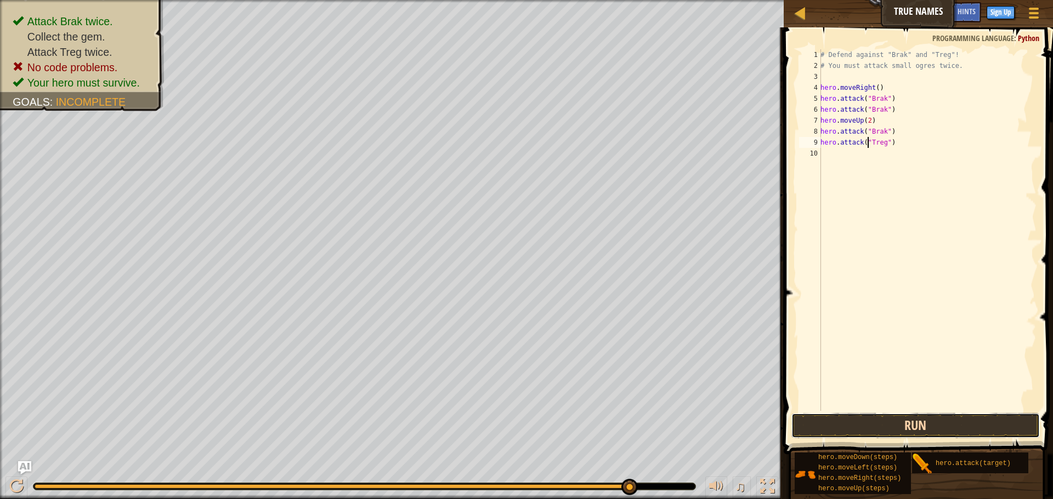
click at [885, 424] on button "Run" at bounding box center [915, 425] width 248 height 25
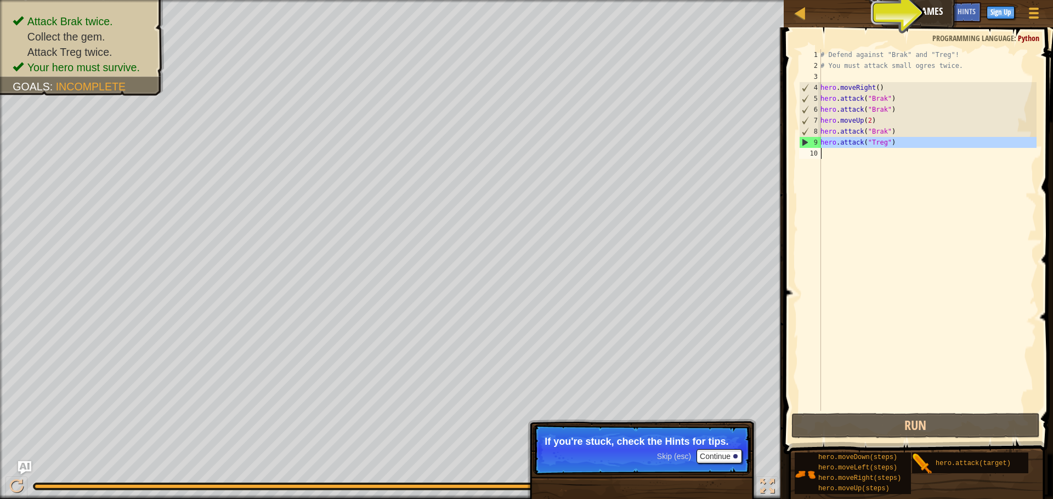
drag, startPoint x: 804, startPoint y: 144, endPoint x: 840, endPoint y: 166, distance: 42.3
click at [840, 166] on div "hero.attack("Treg") 1 2 3 4 5 6 7 8 9 10 # Defend against "Brak" and "Treg"! # …" at bounding box center [917, 230] width 240 height 362
click at [803, 141] on div "9" at bounding box center [809, 142] width 21 height 11
type textarea "hero.attack("Treg")"
